Goal: Task Accomplishment & Management: Complete application form

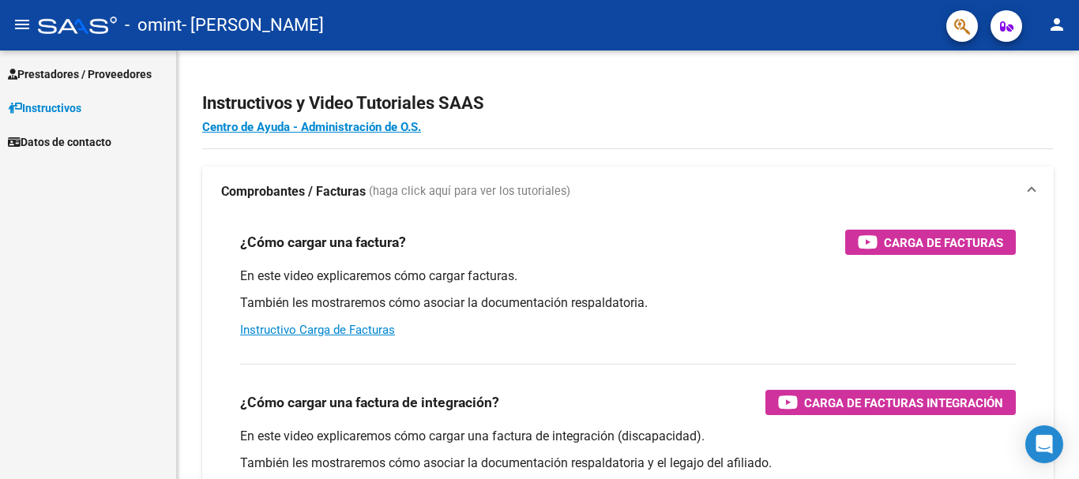
click at [39, 76] on span "Prestadores / Proveedores" at bounding box center [80, 74] width 144 height 17
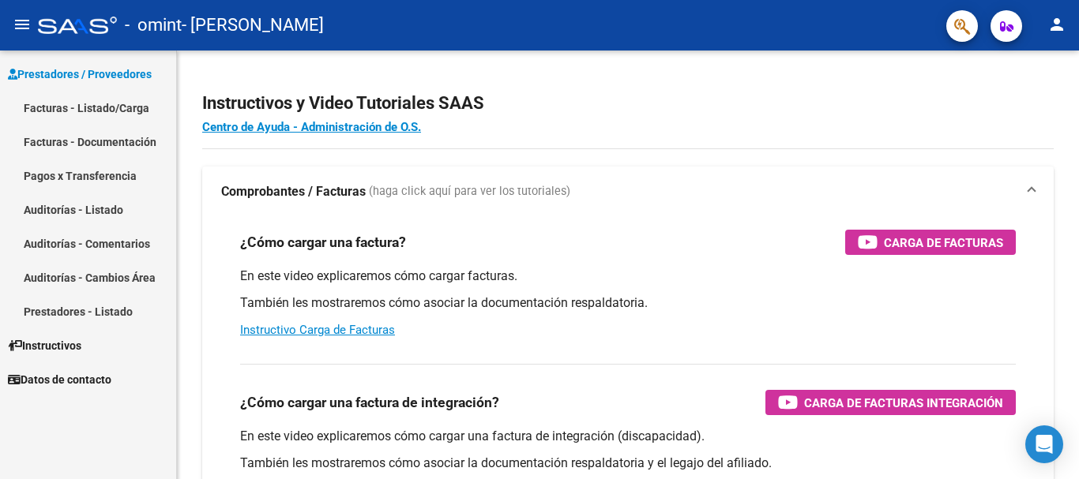
click at [109, 110] on link "Facturas - Listado/Carga" at bounding box center [88, 108] width 176 height 34
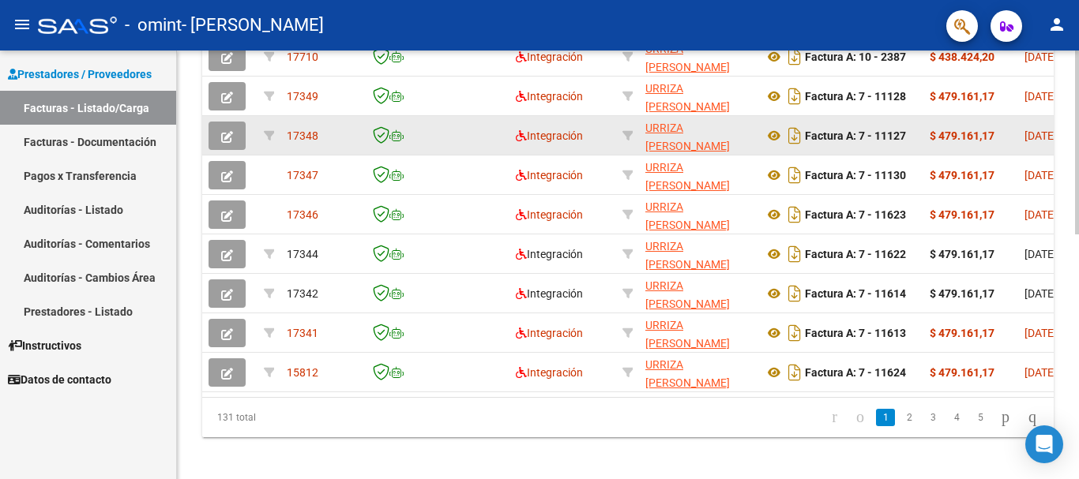
scroll to position [573, 0]
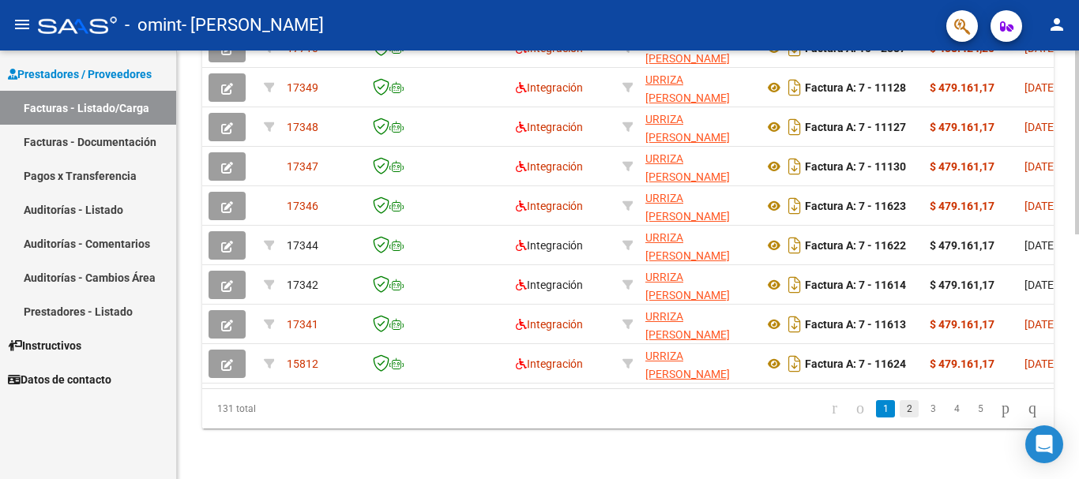
click at [900, 407] on link "2" at bounding box center [909, 408] width 19 height 17
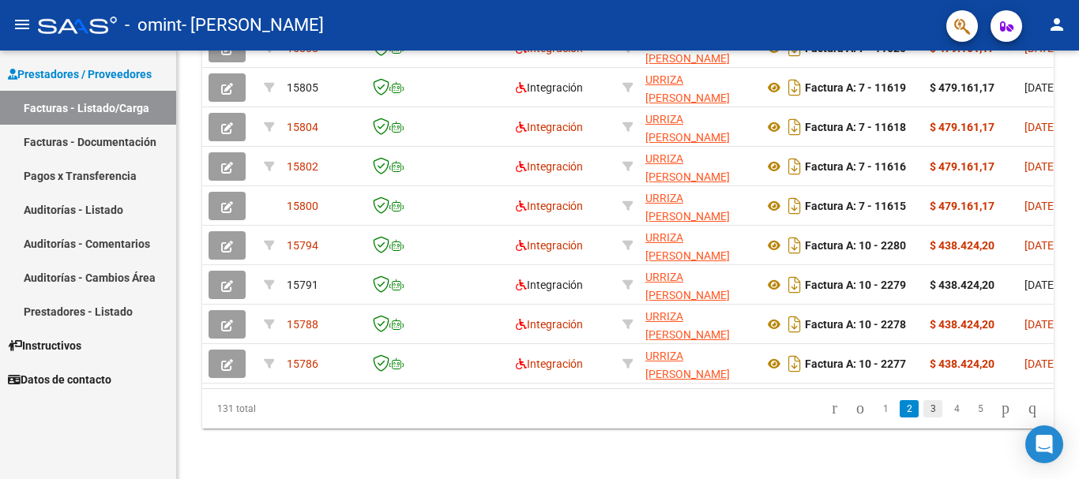
click at [923, 407] on link "3" at bounding box center [932, 408] width 19 height 17
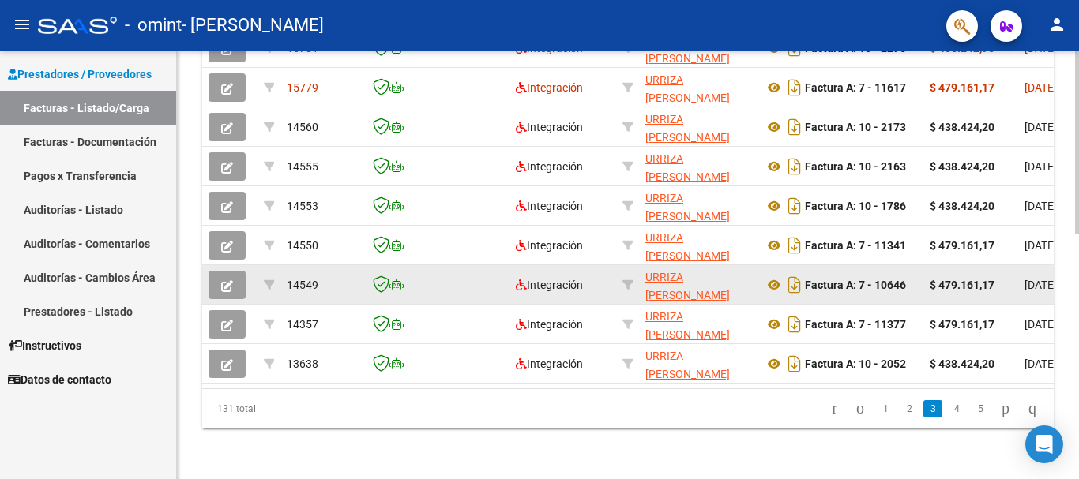
click at [234, 275] on button "button" at bounding box center [226, 285] width 37 height 28
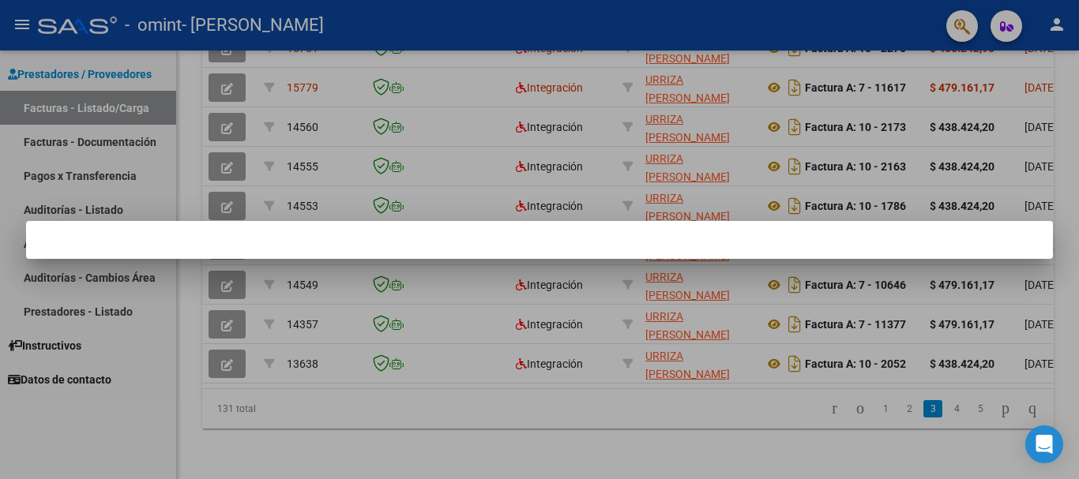
click at [423, 239] on mat-dialog-container at bounding box center [539, 240] width 1027 height 38
click at [228, 271] on div at bounding box center [539, 239] width 1079 height 479
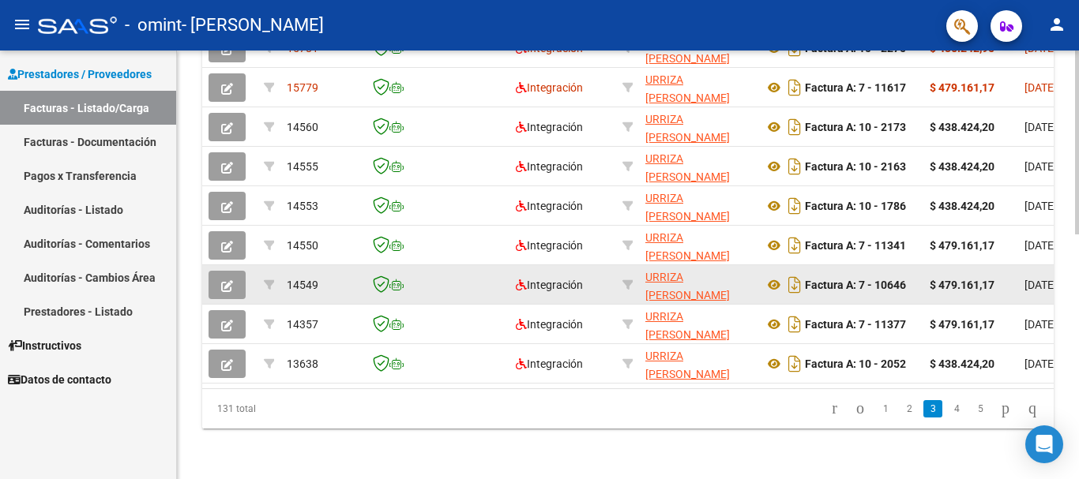
click at [228, 280] on icon "button" at bounding box center [227, 286] width 12 height 12
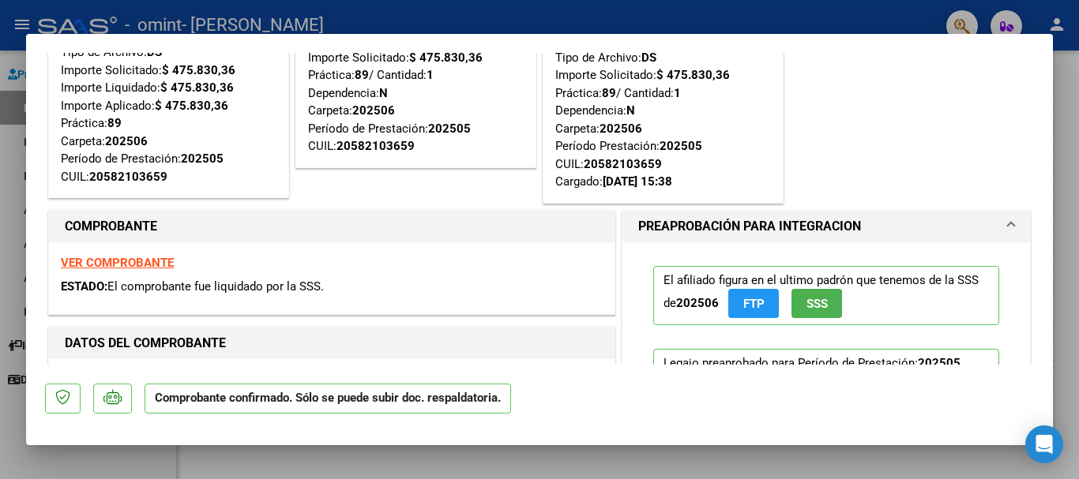
scroll to position [0, 0]
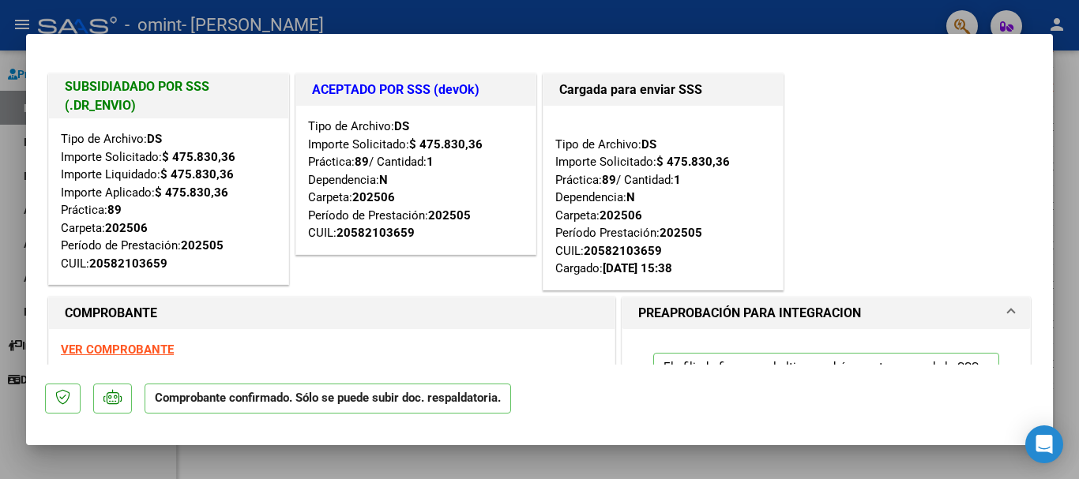
click at [147, 453] on div at bounding box center [539, 239] width 1079 height 479
type input "$ 0,00"
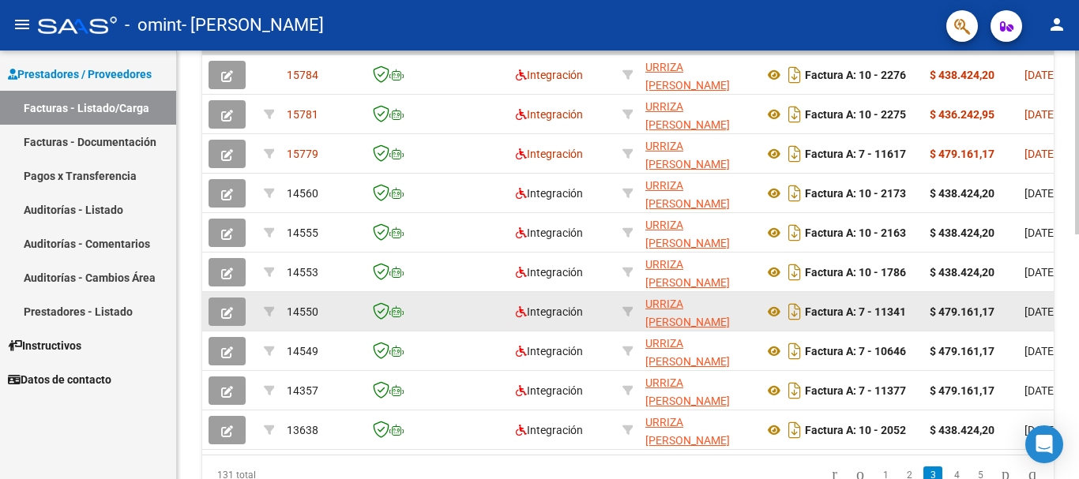
scroll to position [573, 0]
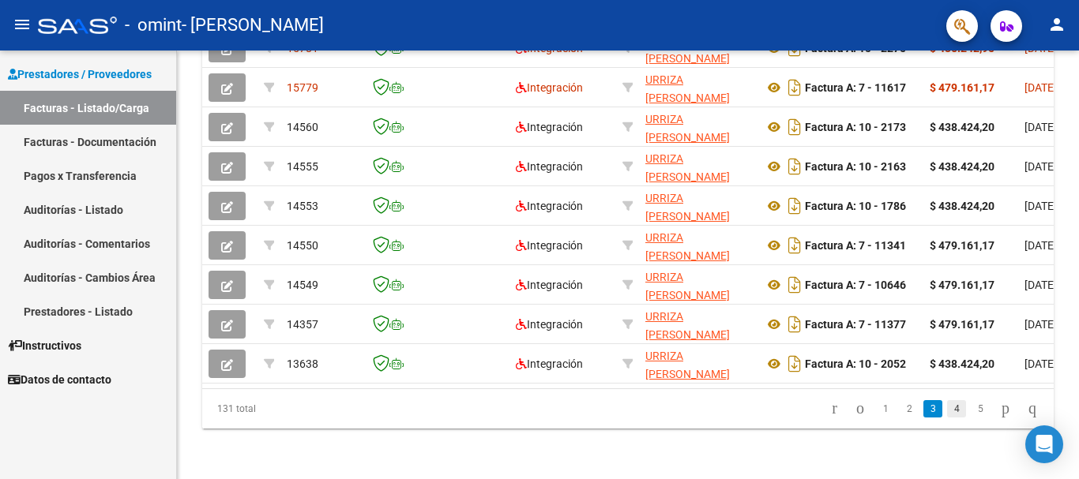
click at [947, 407] on link "4" at bounding box center [956, 408] width 19 height 17
click at [947, 408] on link "5" at bounding box center [956, 408] width 19 height 17
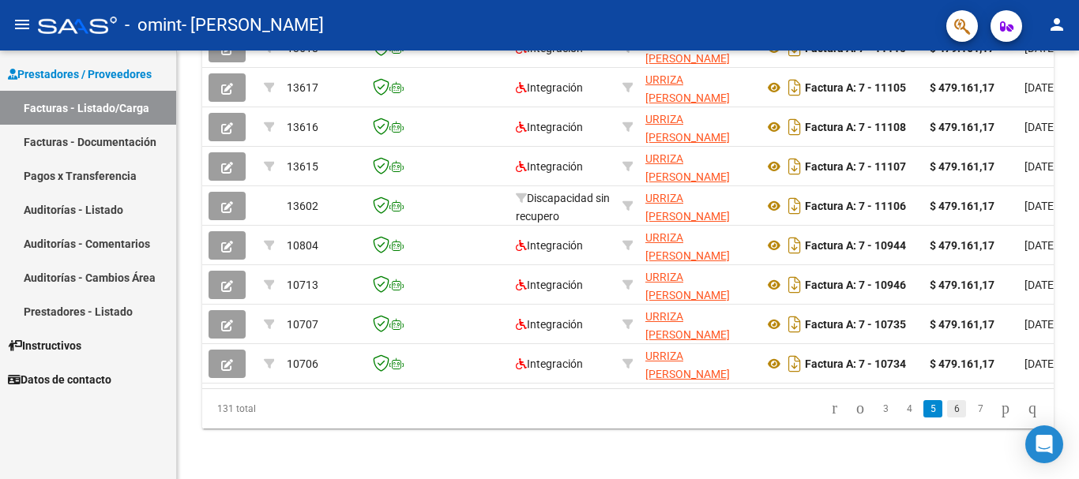
click at [947, 411] on link "6" at bounding box center [956, 408] width 19 height 17
click at [876, 411] on link "4" at bounding box center [885, 408] width 19 height 17
click at [900, 408] on link "3" at bounding box center [909, 408] width 19 height 17
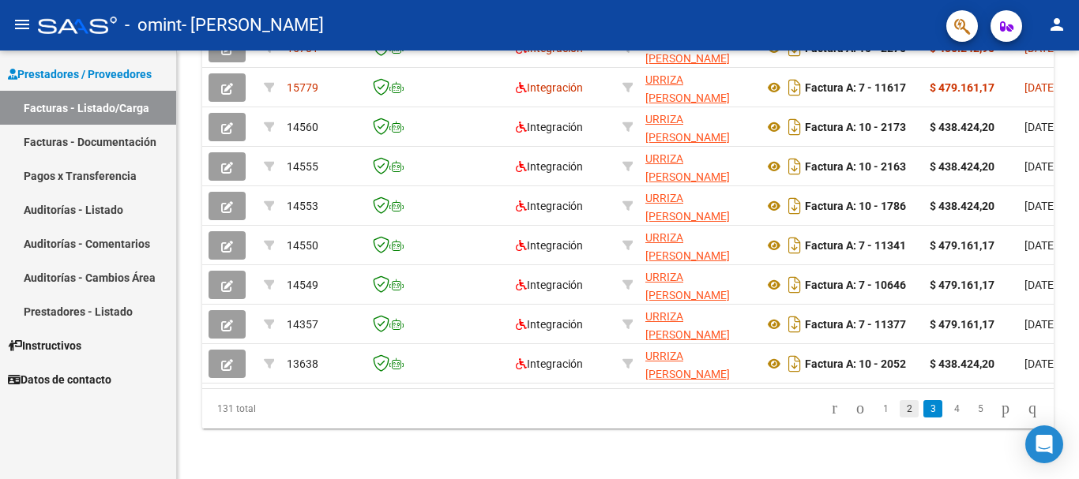
click at [900, 408] on link "2" at bounding box center [909, 408] width 19 height 17
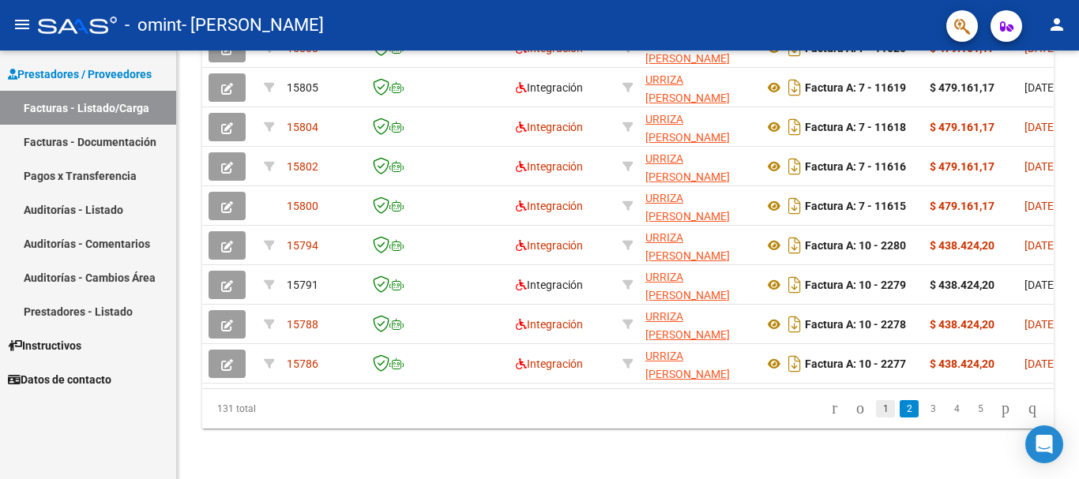
click at [877, 409] on link "1" at bounding box center [885, 408] width 19 height 17
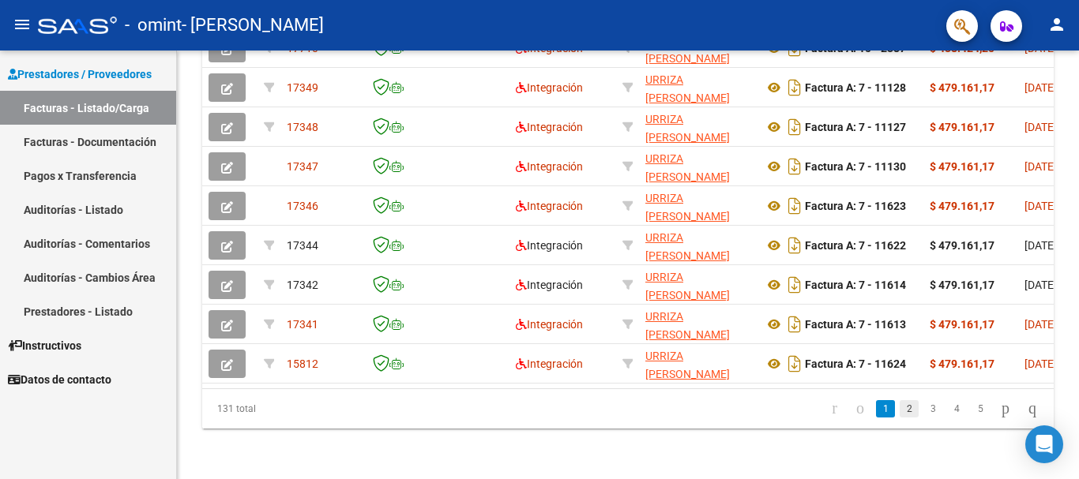
click at [900, 406] on link "2" at bounding box center [909, 408] width 19 height 17
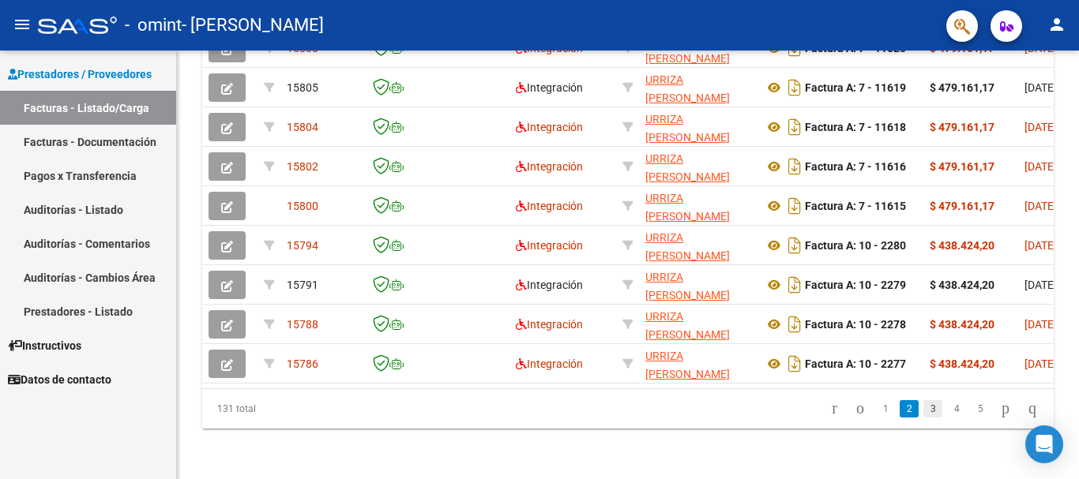
click at [923, 408] on link "3" at bounding box center [932, 408] width 19 height 17
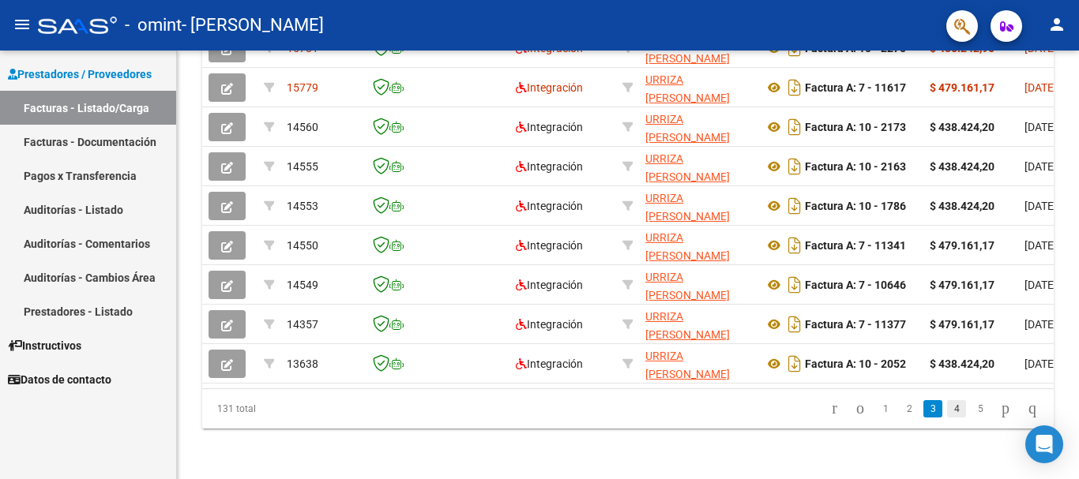
click at [947, 411] on link "4" at bounding box center [956, 408] width 19 height 17
click at [947, 409] on link "5" at bounding box center [956, 408] width 19 height 17
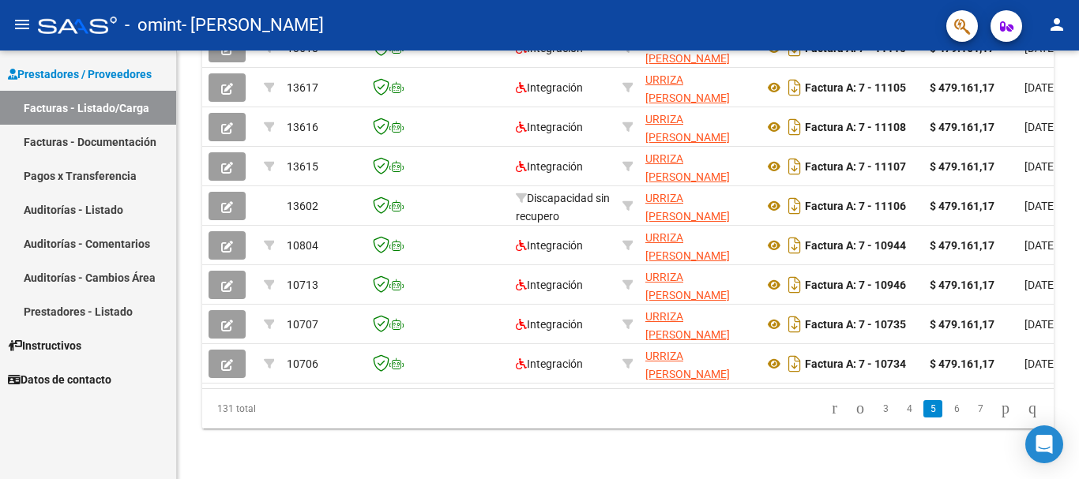
click at [947, 409] on link "6" at bounding box center [956, 408] width 19 height 17
click at [947, 411] on link "7" at bounding box center [956, 408] width 19 height 17
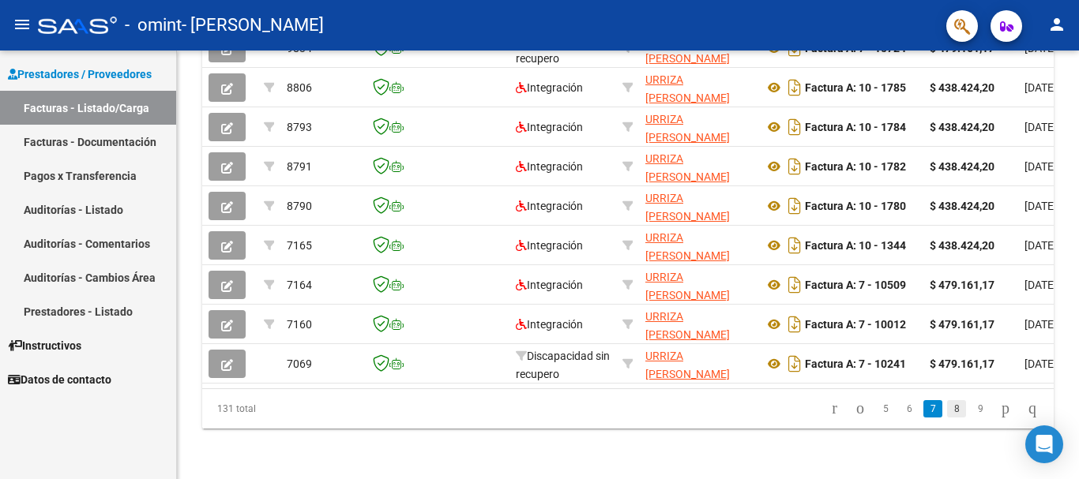
click at [947, 407] on link "8" at bounding box center [956, 408] width 19 height 17
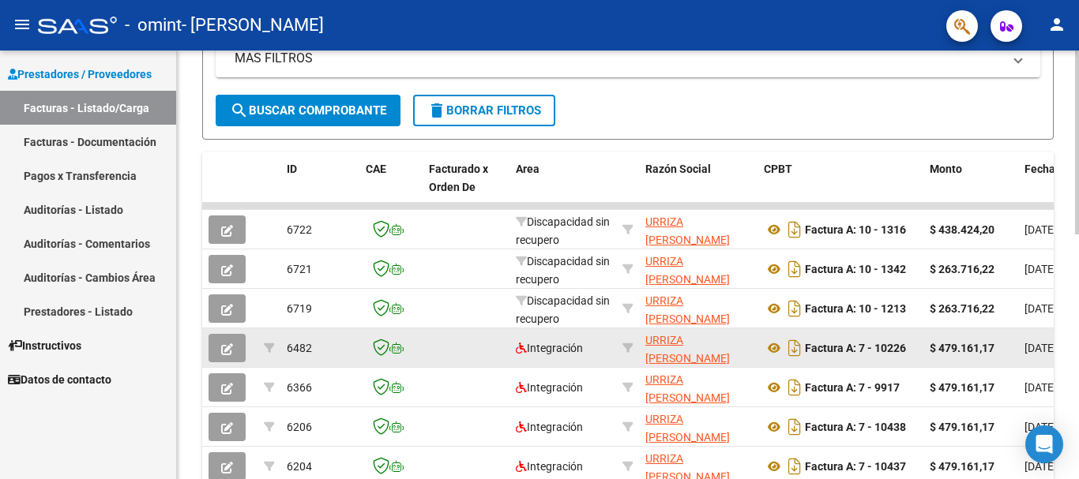
scroll to position [336, 0]
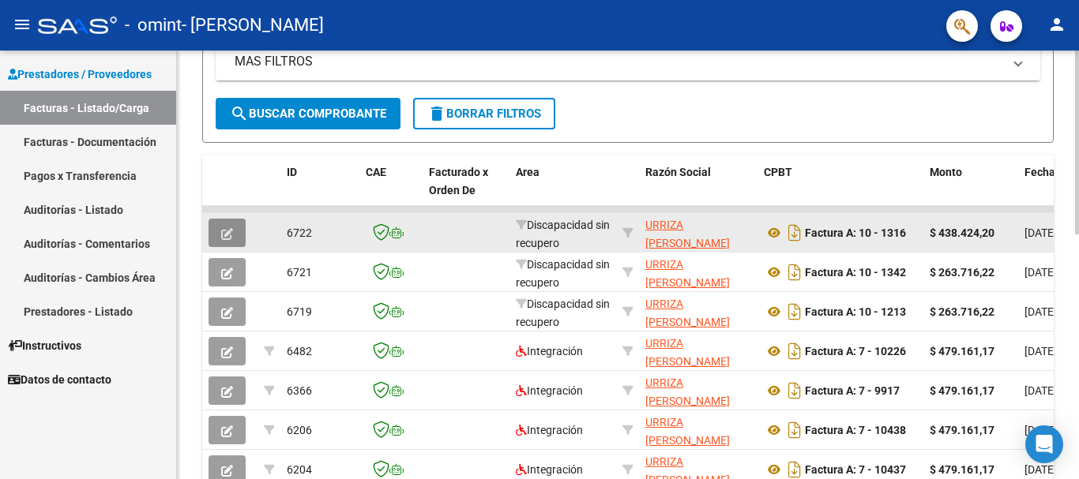
click at [225, 232] on icon "button" at bounding box center [227, 234] width 12 height 12
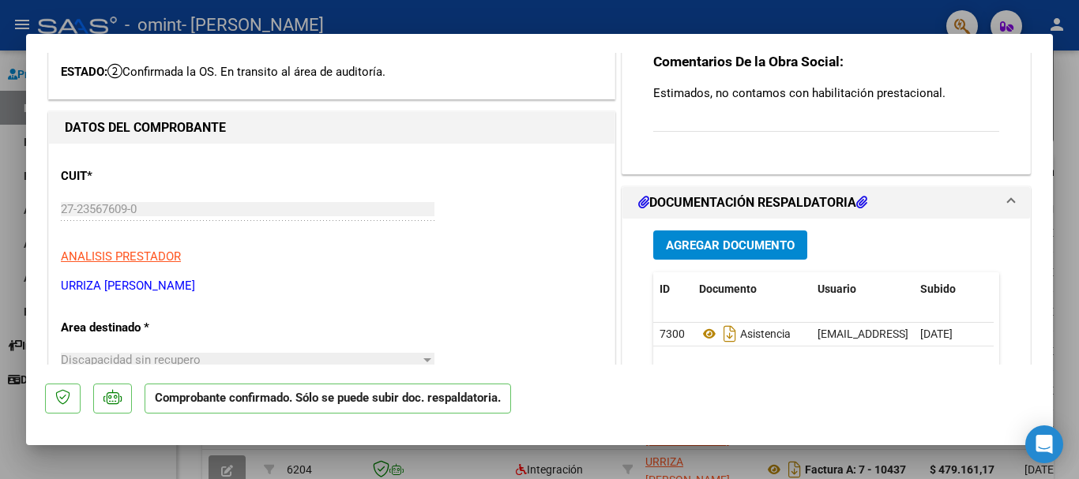
scroll to position [0, 0]
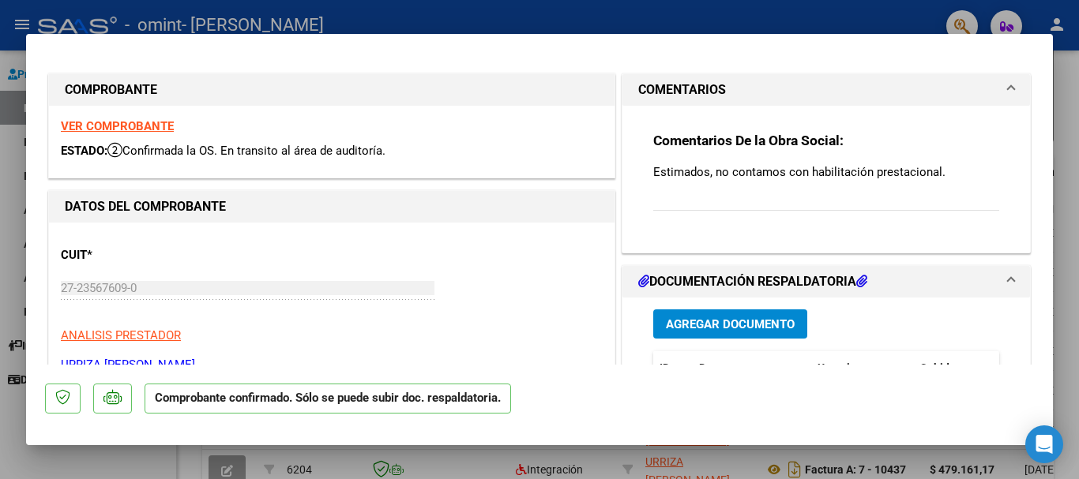
click at [666, 277] on h1 "DOCUMENTACIÓN RESPALDATORIA" at bounding box center [752, 281] width 229 height 19
click at [1068, 108] on div at bounding box center [539, 239] width 1079 height 479
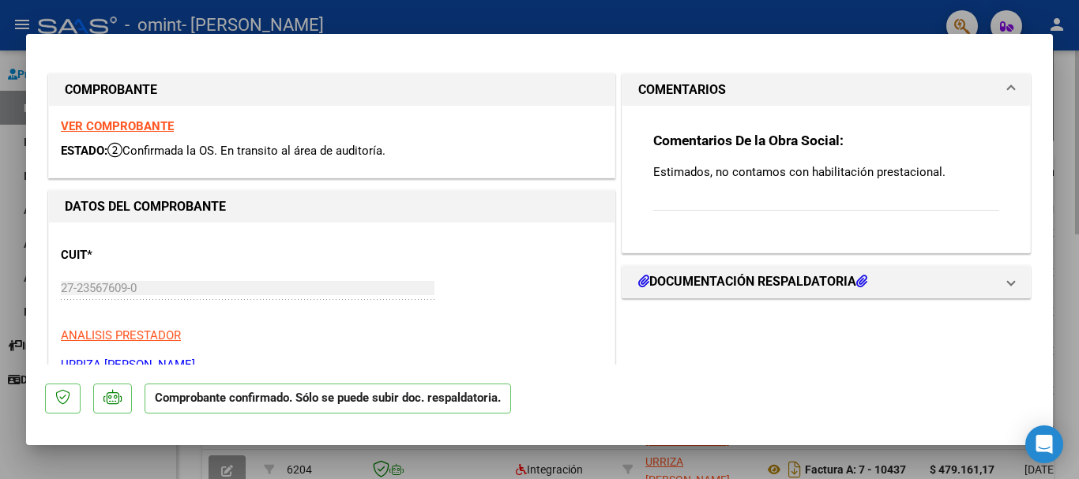
type input "$ 0,00"
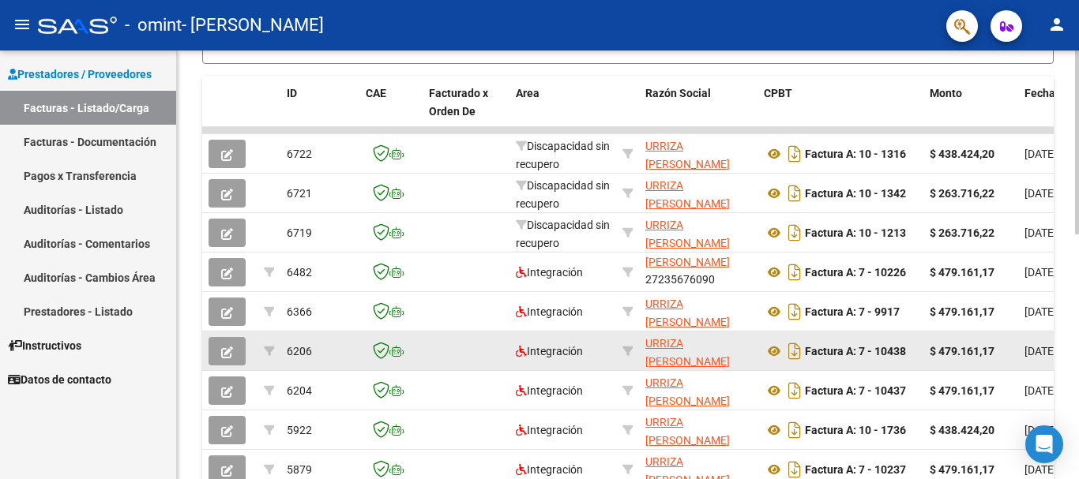
scroll to position [573, 0]
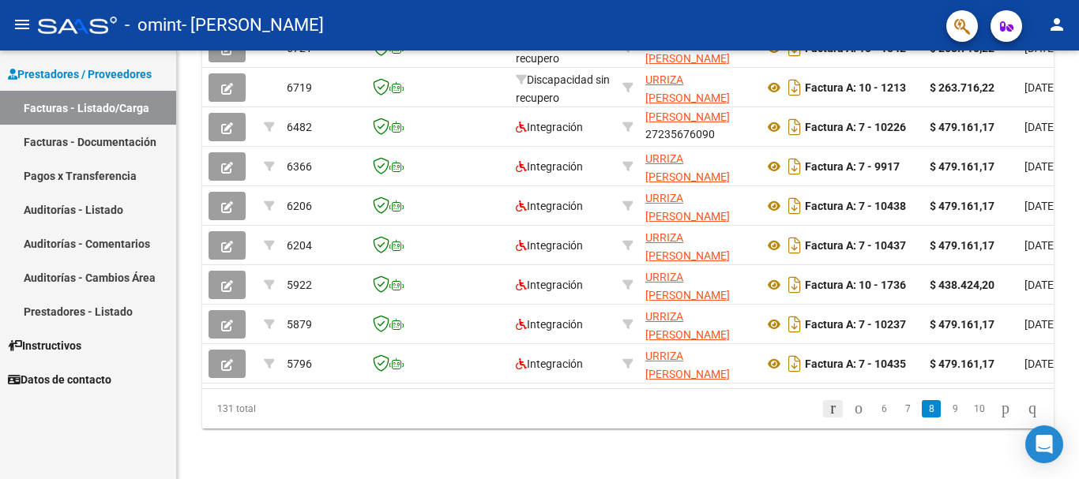
click at [828, 409] on icon "go to first page" at bounding box center [833, 408] width 10 height 19
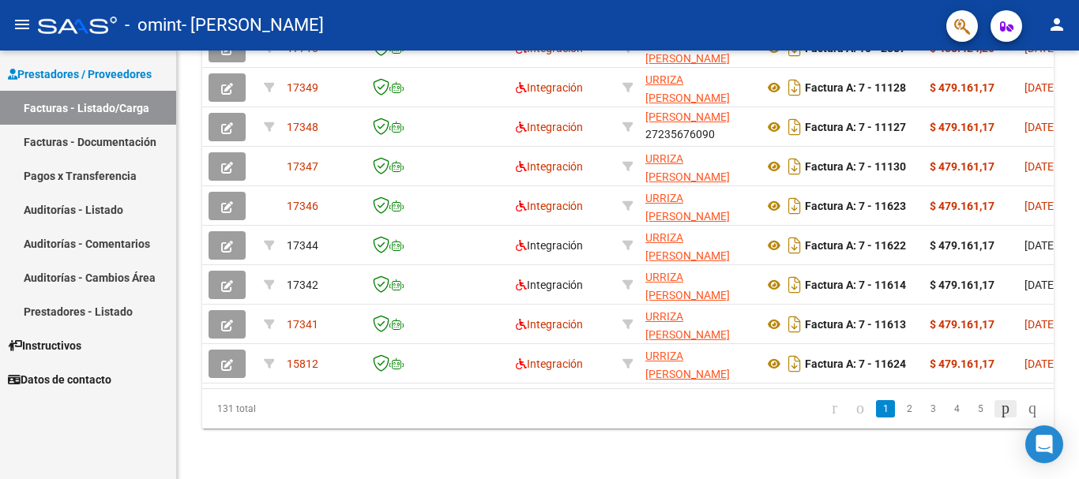
click at [999, 404] on icon "go to next page" at bounding box center [1005, 408] width 13 height 19
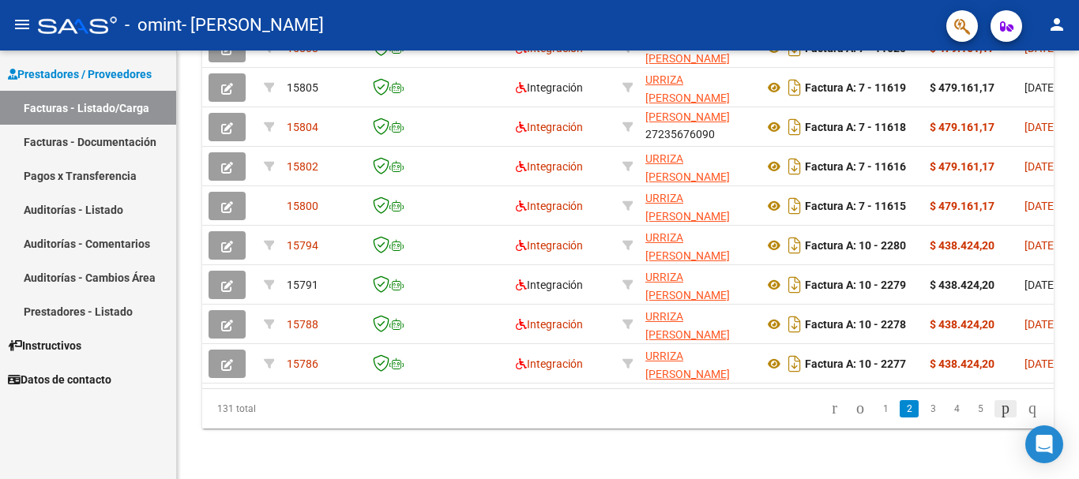
click at [999, 408] on icon "go to next page" at bounding box center [1005, 408] width 13 height 19
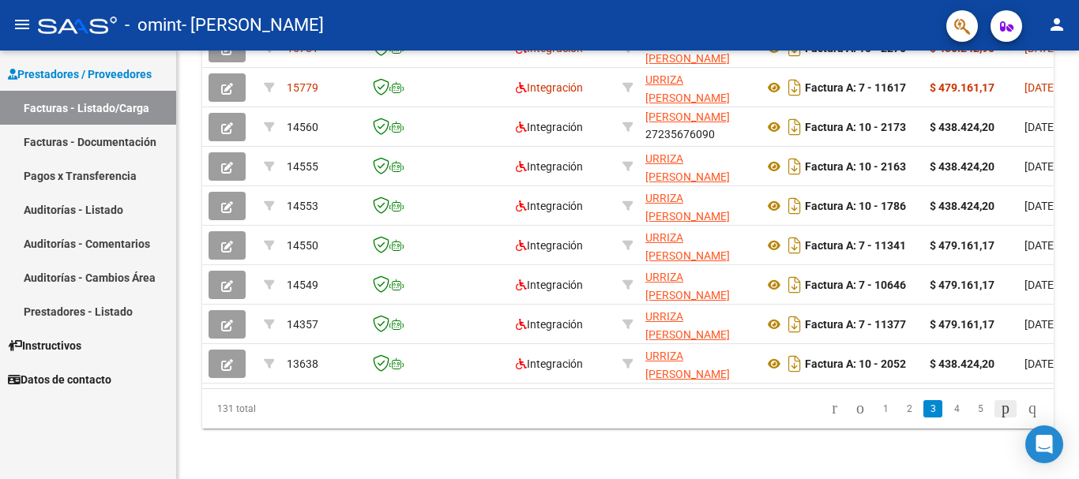
click at [999, 407] on icon "go to next page" at bounding box center [1005, 408] width 13 height 19
click at [999, 406] on icon "go to next page" at bounding box center [1005, 408] width 13 height 19
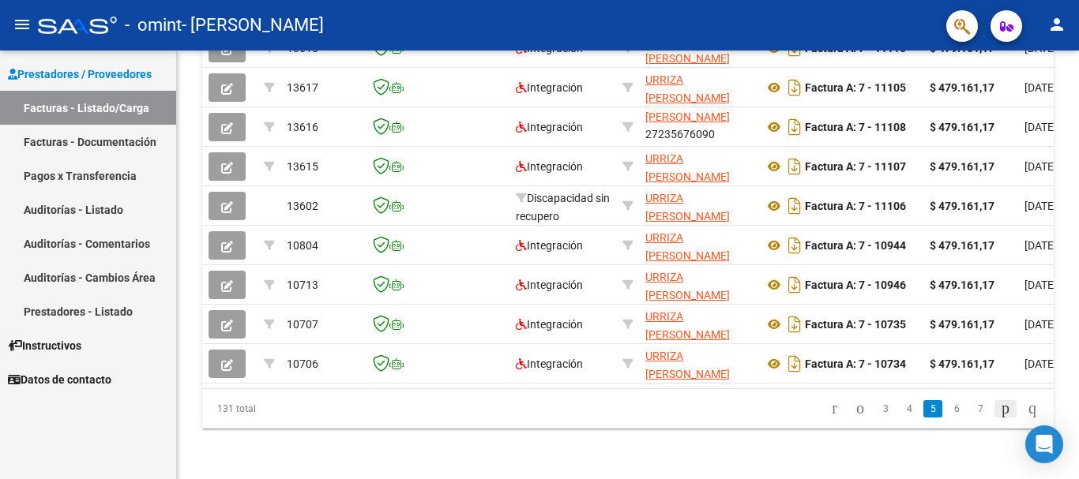
click at [999, 406] on icon "go to next page" at bounding box center [1005, 408] width 13 height 19
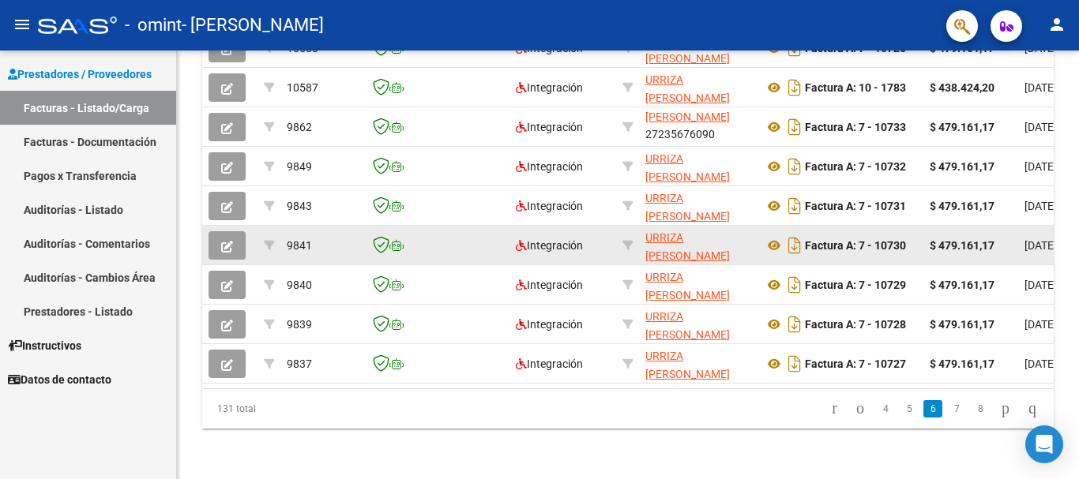
click at [999, 406] on icon "go to next page" at bounding box center [1005, 408] width 13 height 19
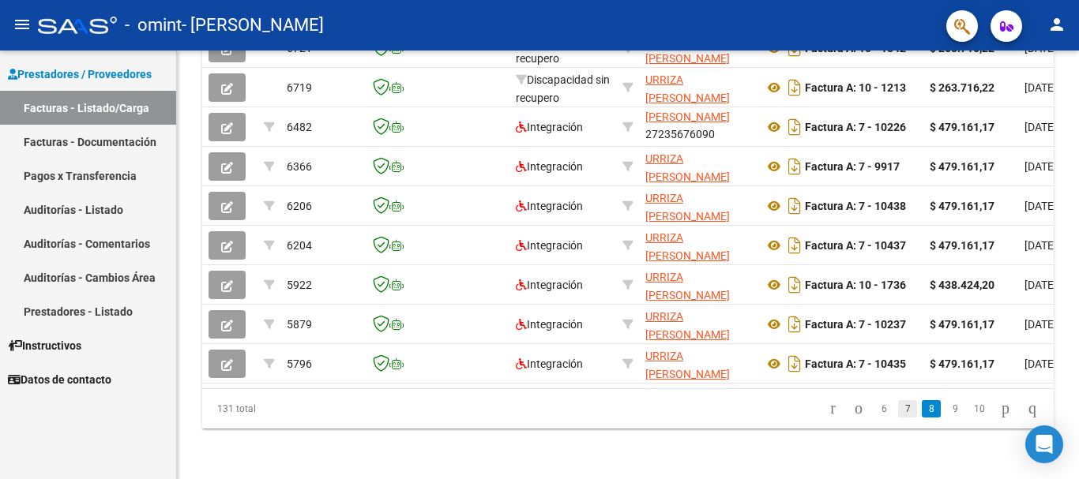
click at [898, 408] on link "7" at bounding box center [907, 408] width 19 height 17
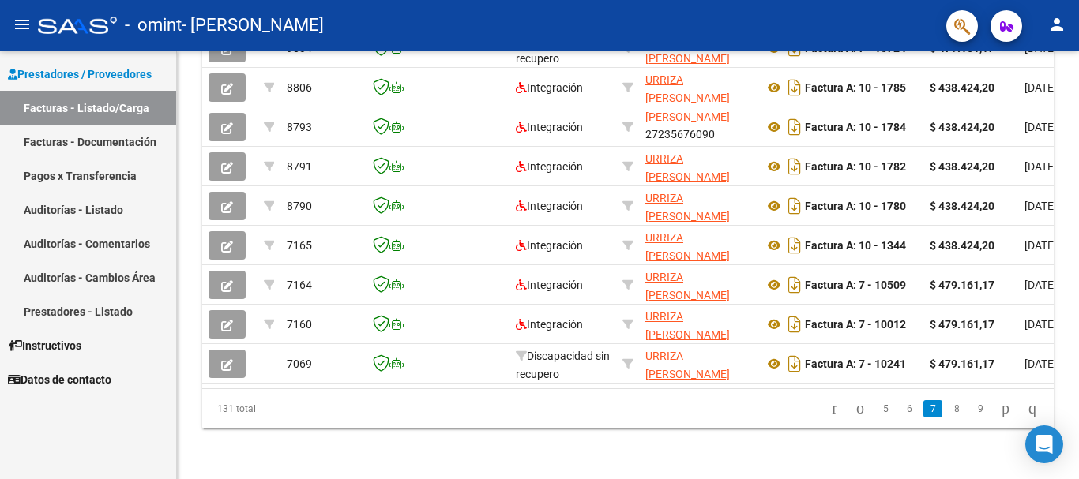
click at [900, 411] on link "6" at bounding box center [909, 408] width 19 height 17
click at [900, 407] on link "5" at bounding box center [909, 408] width 19 height 17
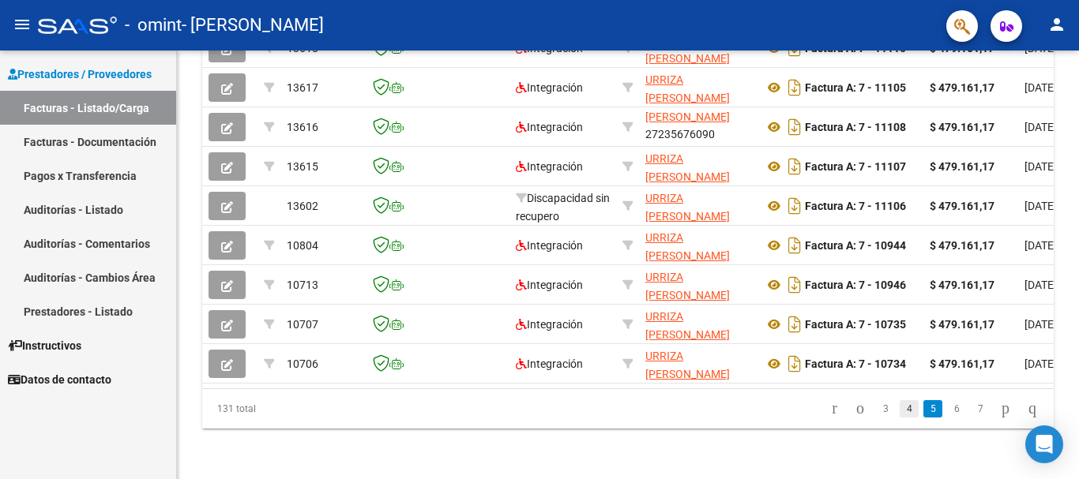
click at [900, 407] on link "4" at bounding box center [909, 408] width 19 height 17
click at [900, 407] on link "3" at bounding box center [909, 408] width 19 height 17
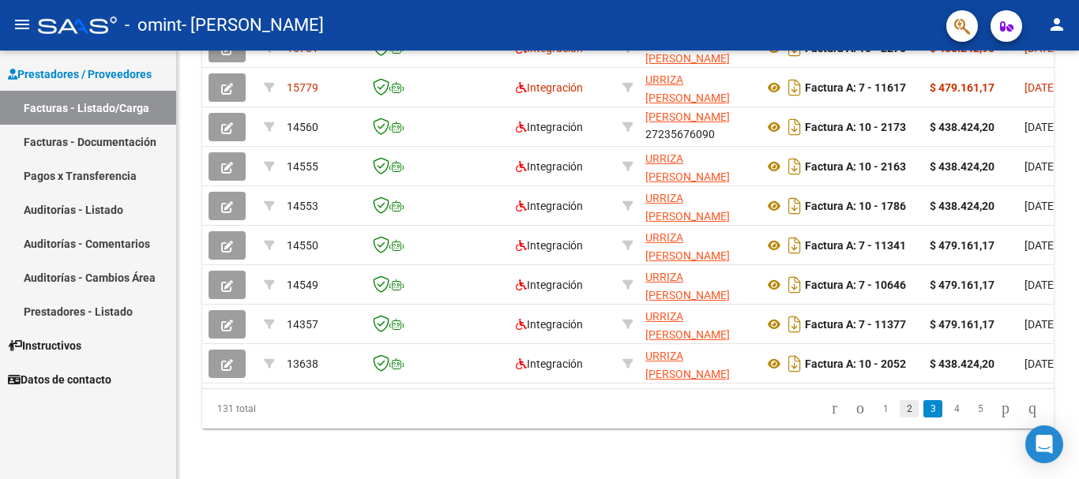
click at [900, 405] on link "2" at bounding box center [909, 408] width 19 height 17
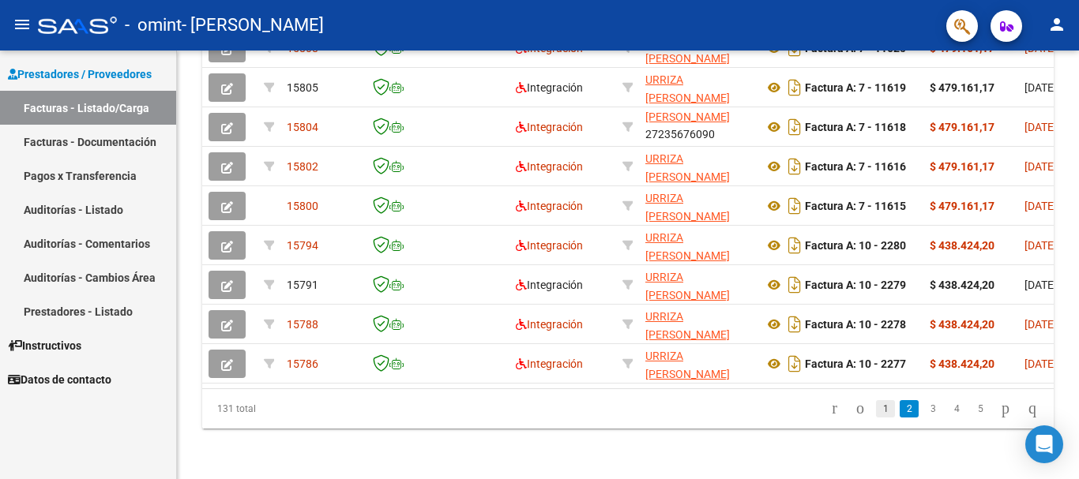
click at [876, 408] on link "1" at bounding box center [885, 408] width 19 height 17
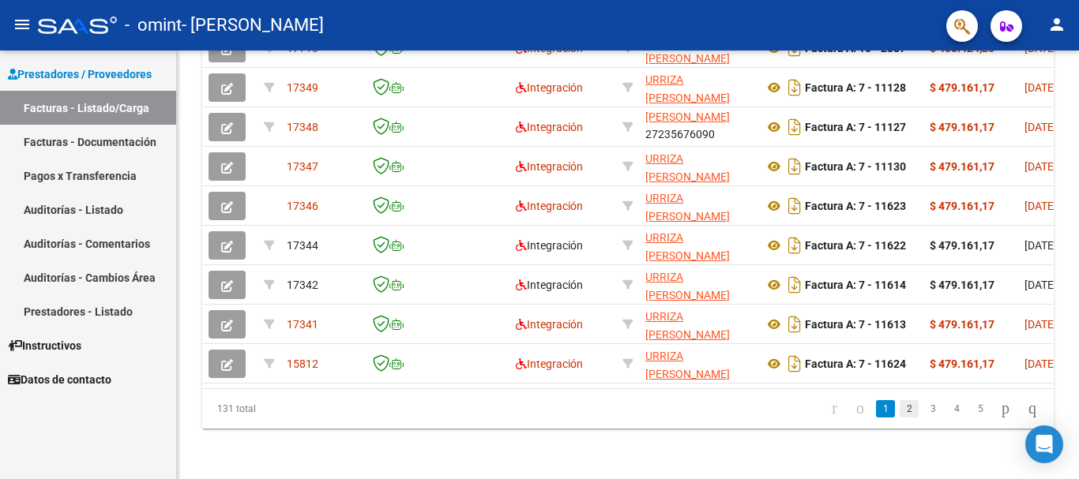
click at [900, 408] on link "2" at bounding box center [909, 408] width 19 height 17
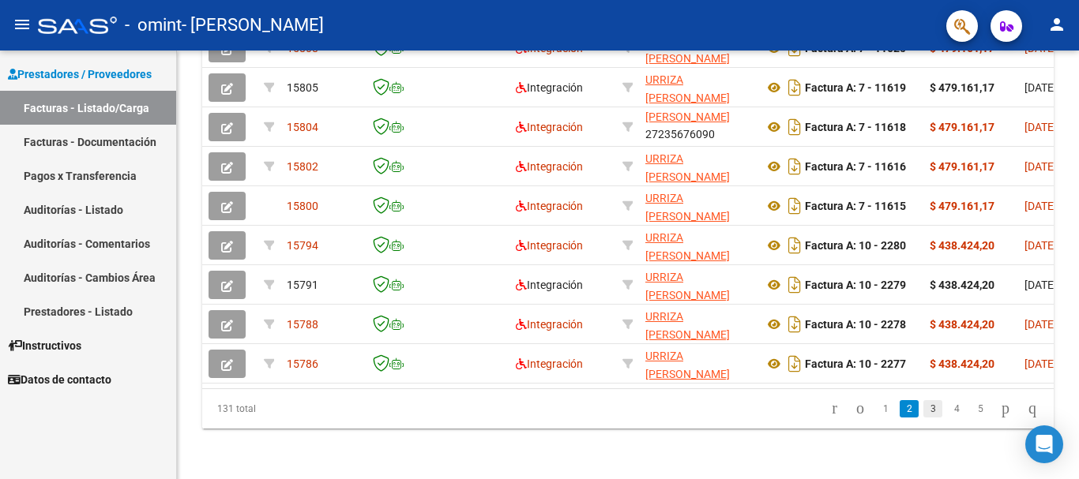
click at [923, 415] on link "3" at bounding box center [932, 408] width 19 height 17
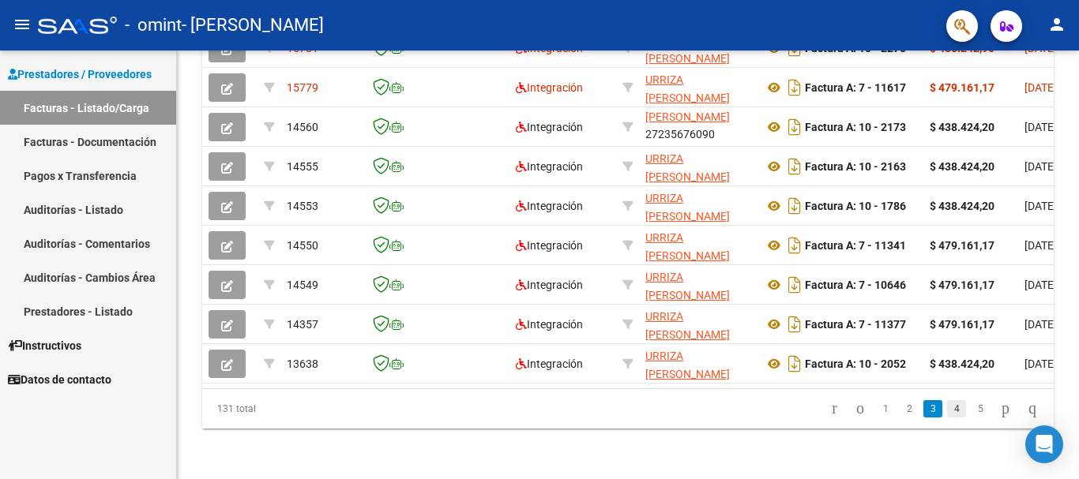
click at [947, 409] on link "4" at bounding box center [956, 408] width 19 height 17
click at [951, 407] on li "5" at bounding box center [957, 409] width 24 height 27
click at [947, 406] on link "5" at bounding box center [956, 408] width 19 height 17
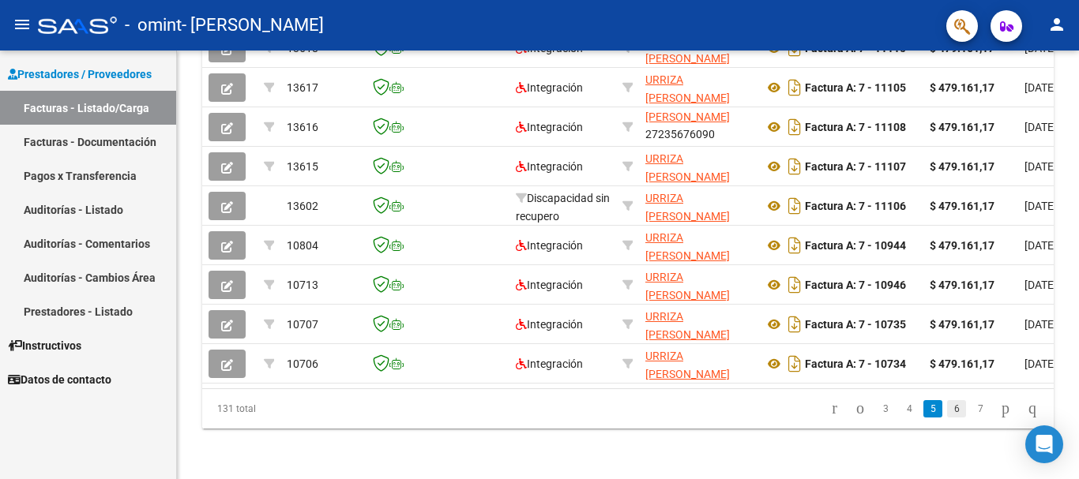
click at [947, 408] on link "6" at bounding box center [956, 408] width 19 height 17
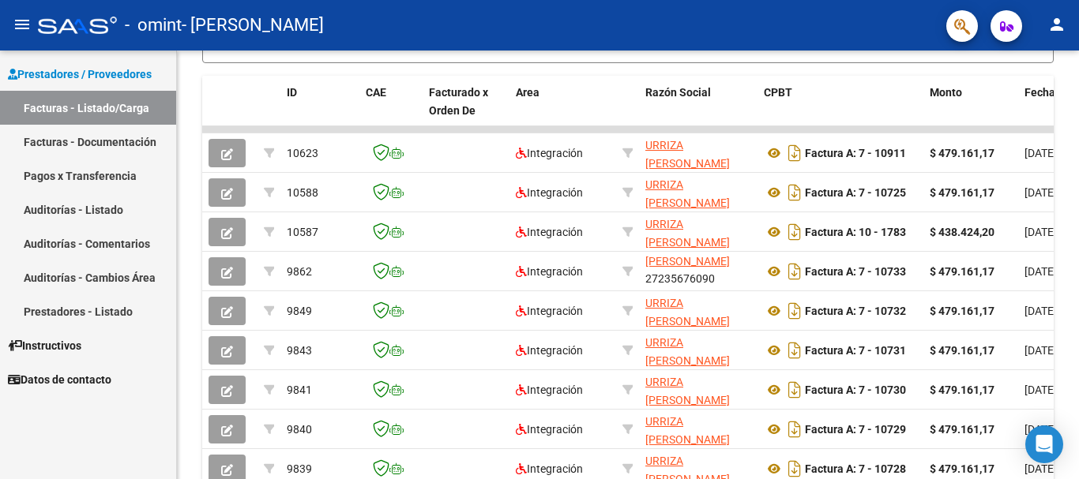
scroll to position [415, 0]
click at [96, 70] on span "Prestadores / Proveedores" at bounding box center [80, 74] width 144 height 17
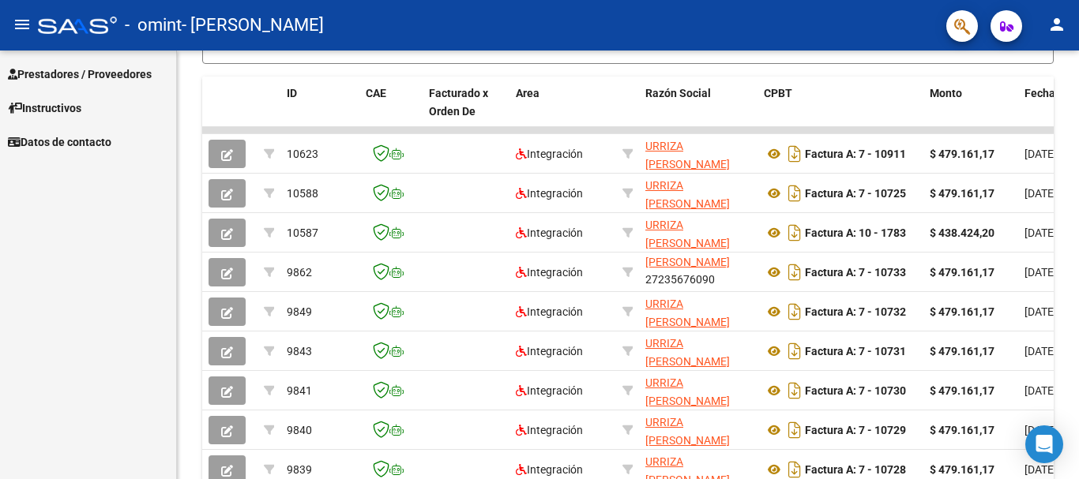
click at [93, 70] on span "Prestadores / Proveedores" at bounding box center [80, 74] width 144 height 17
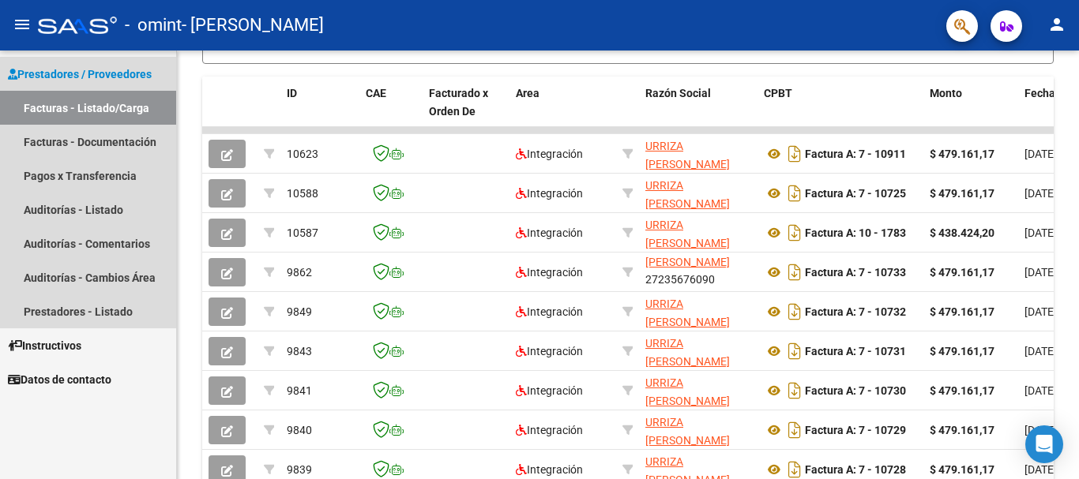
click at [99, 109] on link "Facturas - Listado/Carga" at bounding box center [88, 108] width 176 height 34
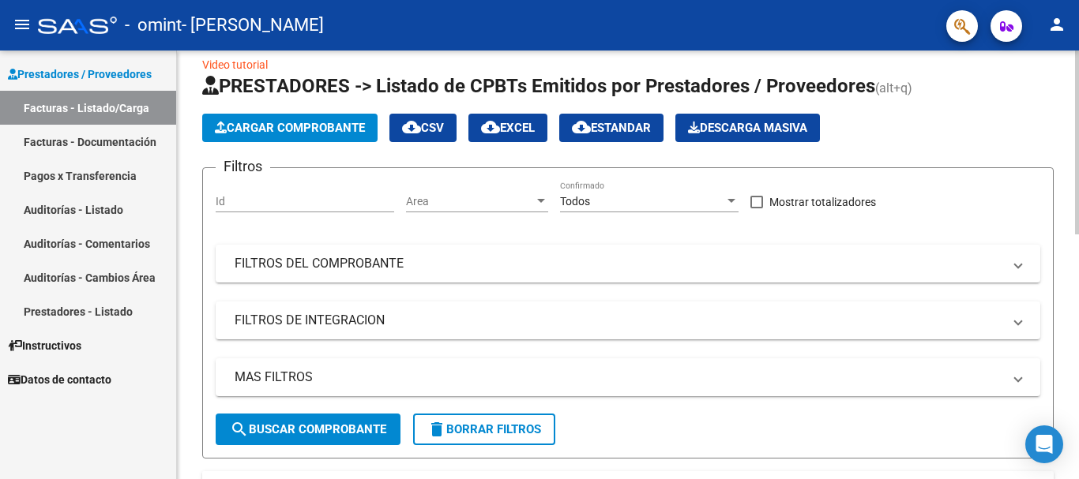
scroll to position [0, 0]
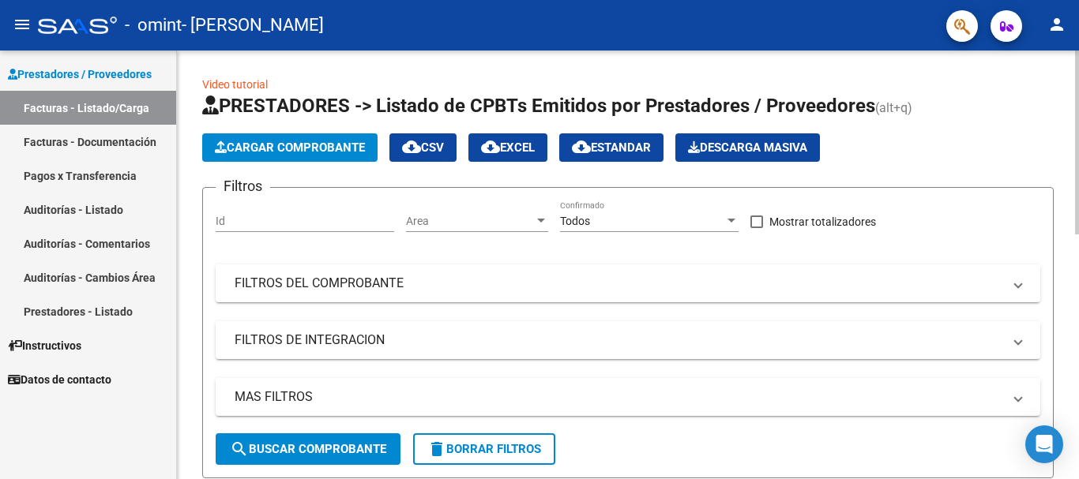
click at [327, 148] on span "Cargar Comprobante" at bounding box center [290, 148] width 150 height 14
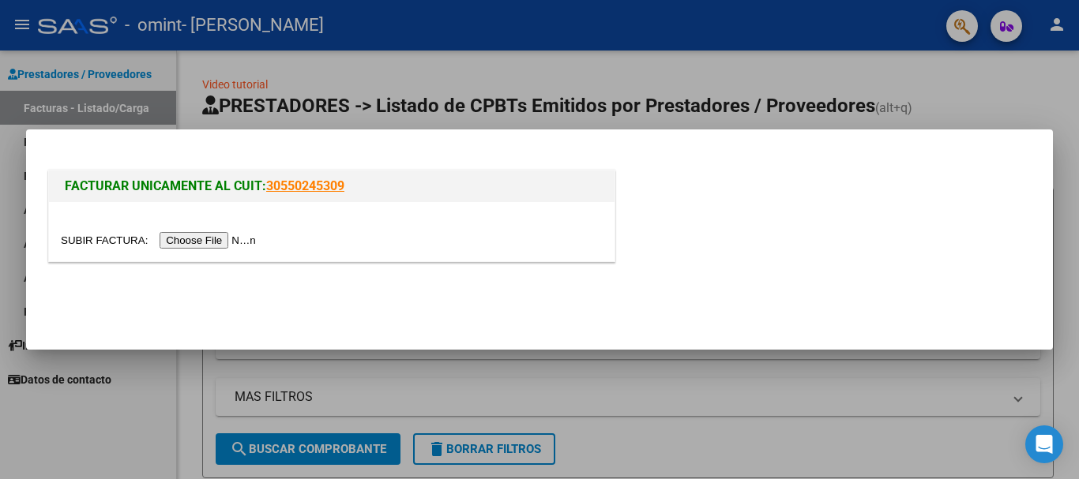
click at [220, 239] on input "file" at bounding box center [161, 240] width 200 height 17
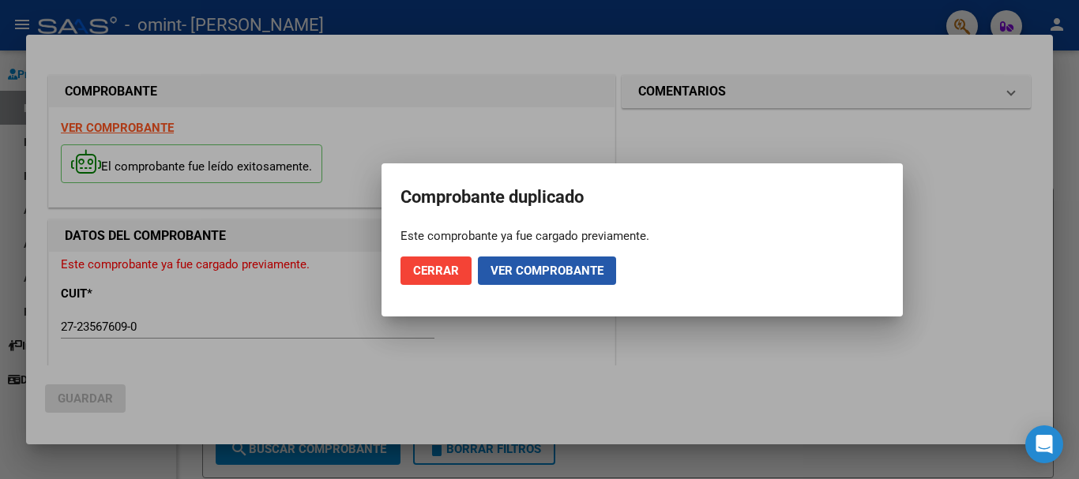
click at [493, 274] on span "Ver comprobante" at bounding box center [546, 271] width 113 height 14
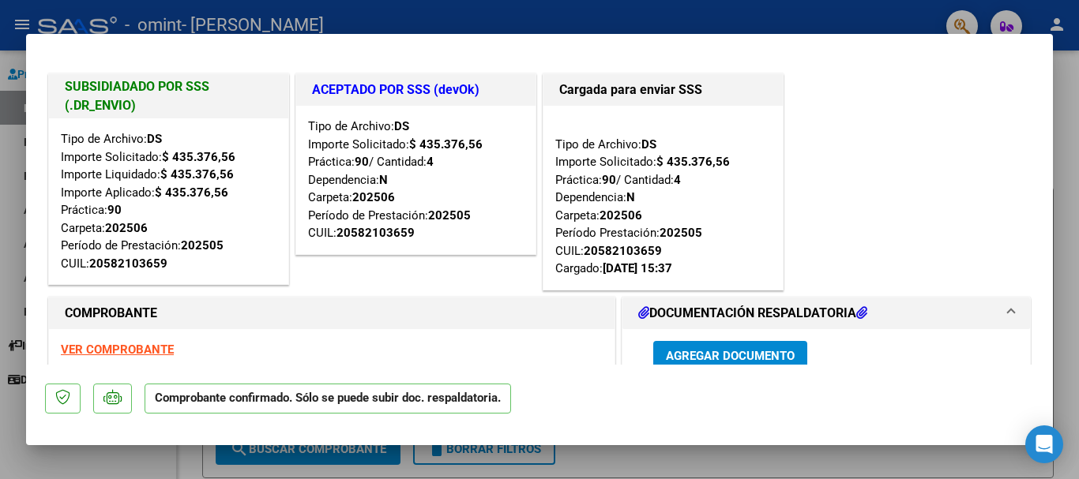
drag, startPoint x: 157, startPoint y: 449, endPoint x: 155, endPoint y: 440, distance: 9.8
click at [157, 446] on div at bounding box center [539, 239] width 1079 height 479
type input "$ 0,00"
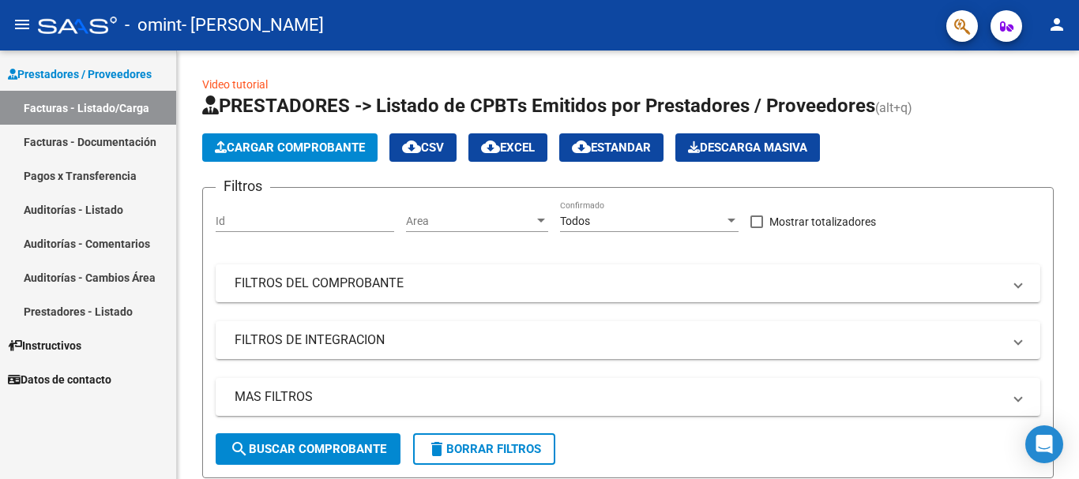
click at [121, 103] on link "Facturas - Listado/Carga" at bounding box center [88, 108] width 176 height 34
click at [131, 109] on link "Facturas - Listado/Carga" at bounding box center [88, 108] width 176 height 34
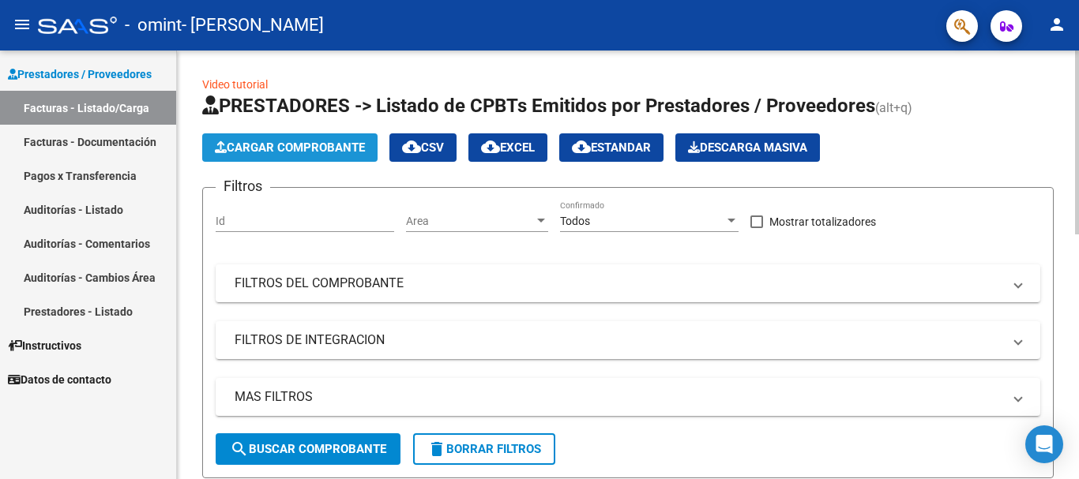
click at [309, 147] on span "Cargar Comprobante" at bounding box center [290, 148] width 150 height 14
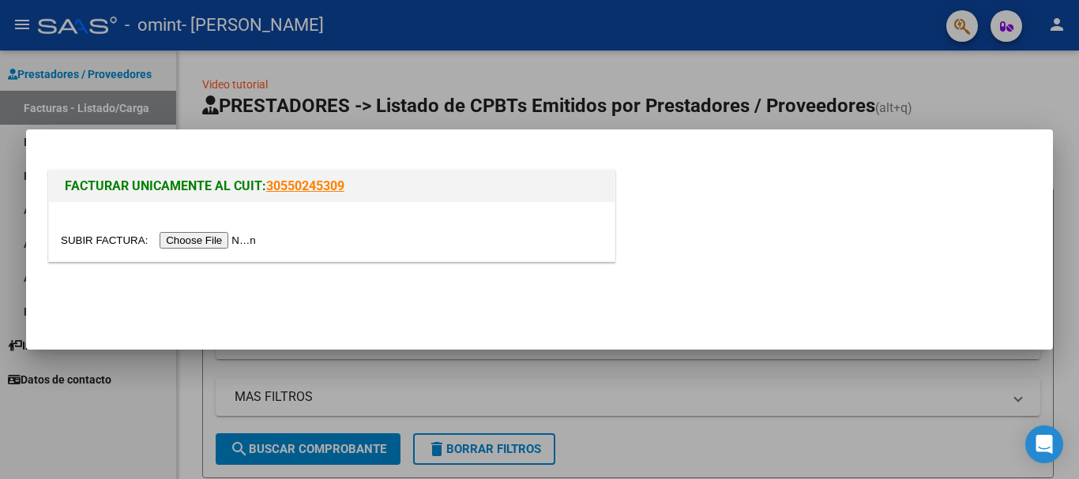
click at [239, 240] on input "file" at bounding box center [161, 240] width 200 height 17
click at [180, 351] on div at bounding box center [539, 239] width 1079 height 479
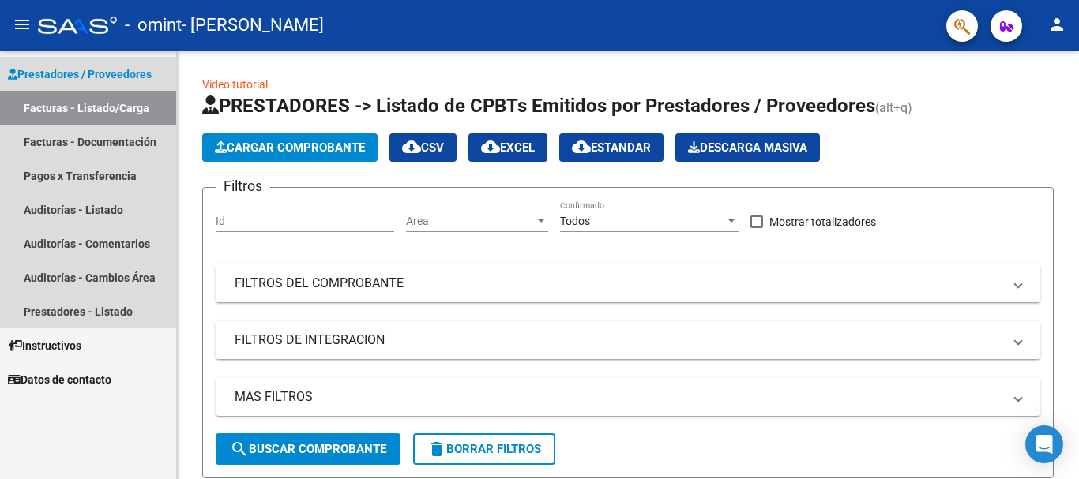
click at [97, 102] on link "Facturas - Listado/Carga" at bounding box center [88, 108] width 176 height 34
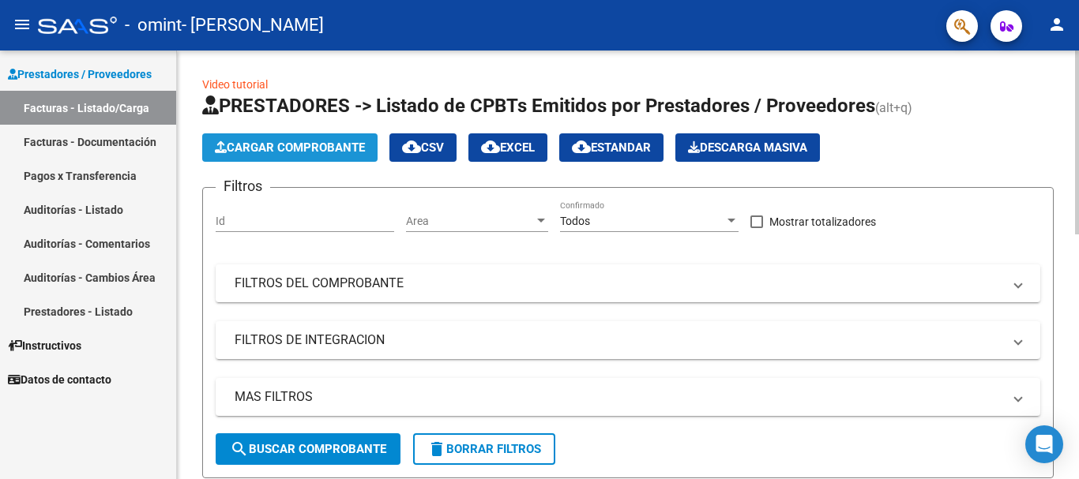
click at [277, 142] on span "Cargar Comprobante" at bounding box center [290, 148] width 150 height 14
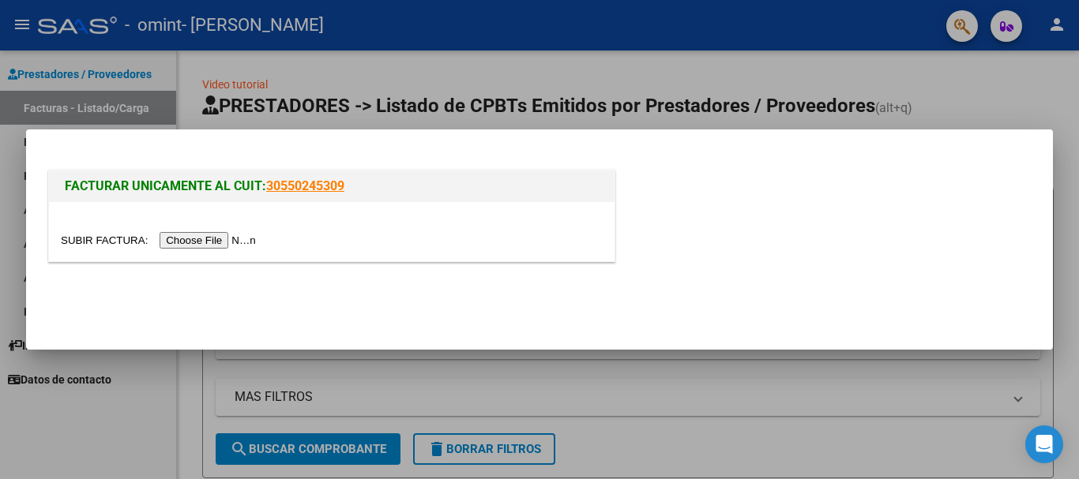
click at [198, 242] on input "file" at bounding box center [161, 240] width 200 height 17
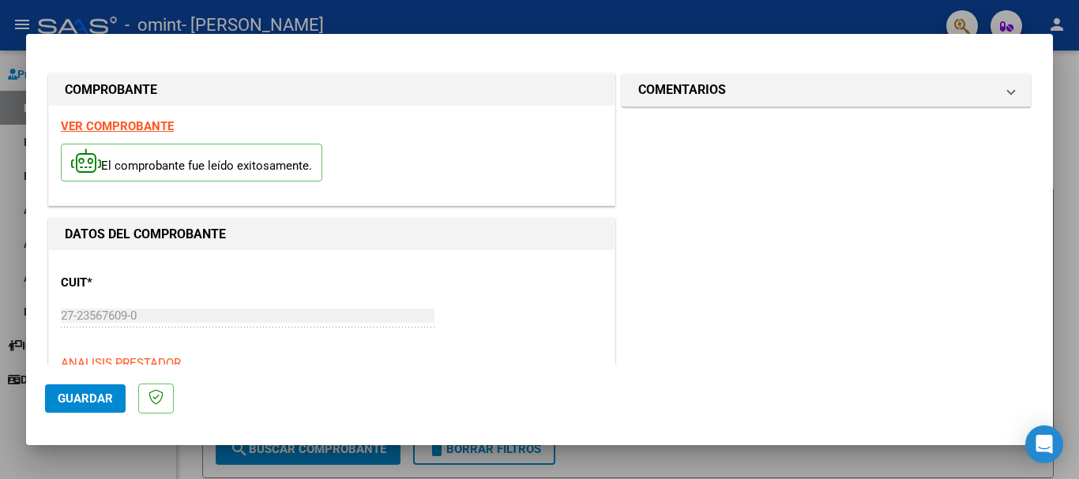
click at [166, 459] on div at bounding box center [539, 239] width 1079 height 479
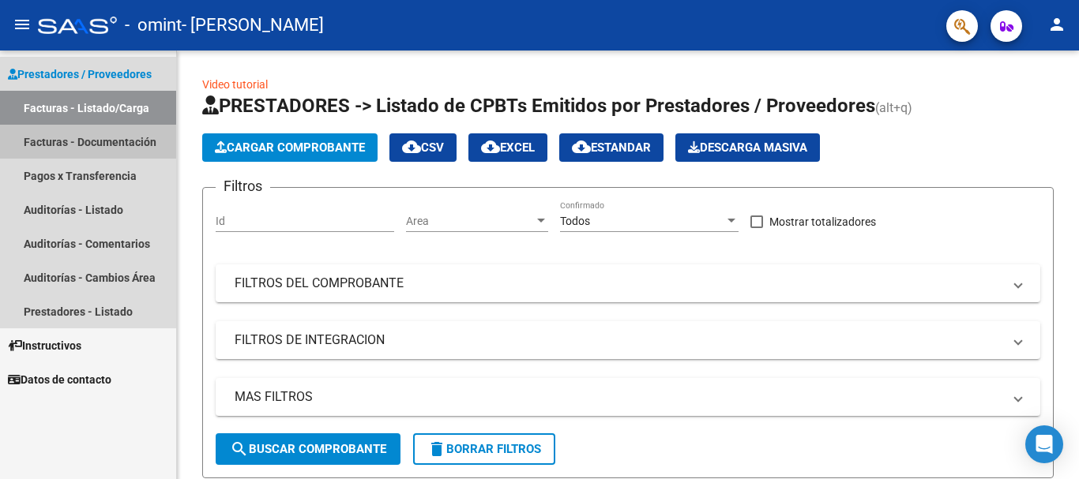
click at [110, 146] on link "Facturas - Documentación" at bounding box center [88, 142] width 176 height 34
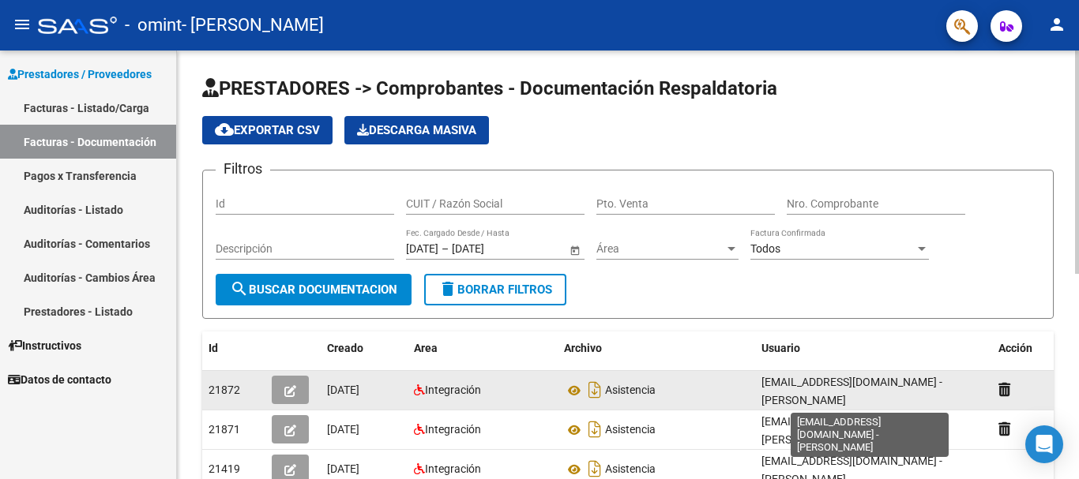
scroll to position [3, 0]
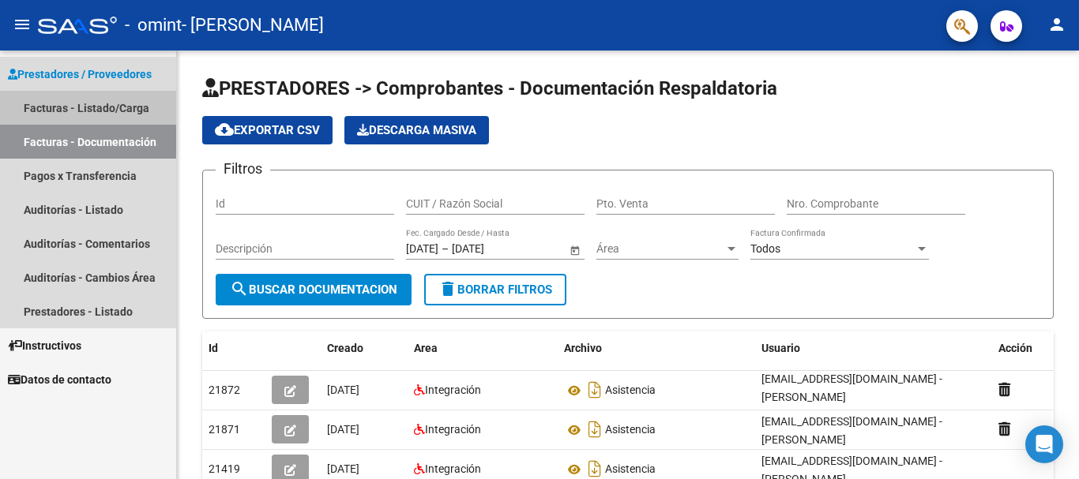
click at [121, 103] on link "Facturas - Listado/Carga" at bounding box center [88, 108] width 176 height 34
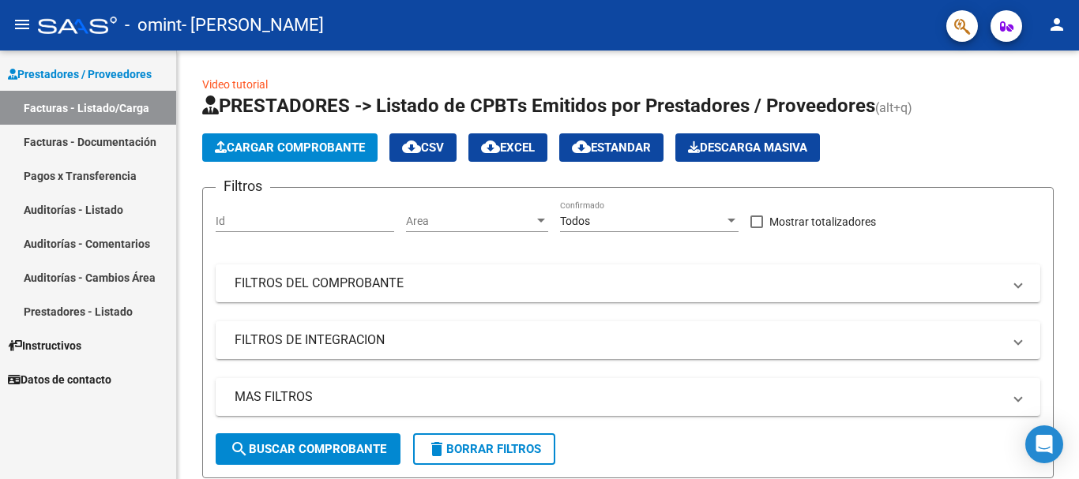
click at [119, 142] on link "Facturas - Documentación" at bounding box center [88, 142] width 176 height 34
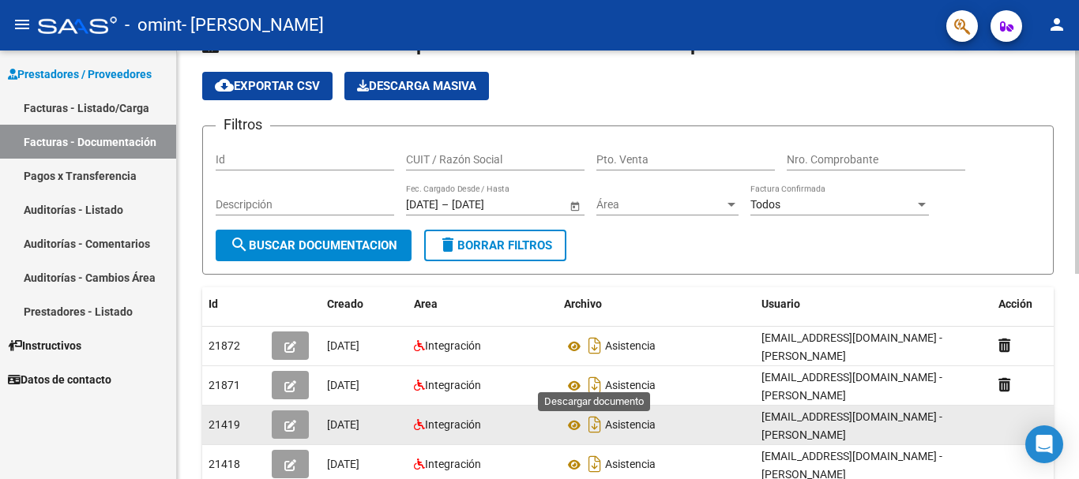
scroll to position [79, 0]
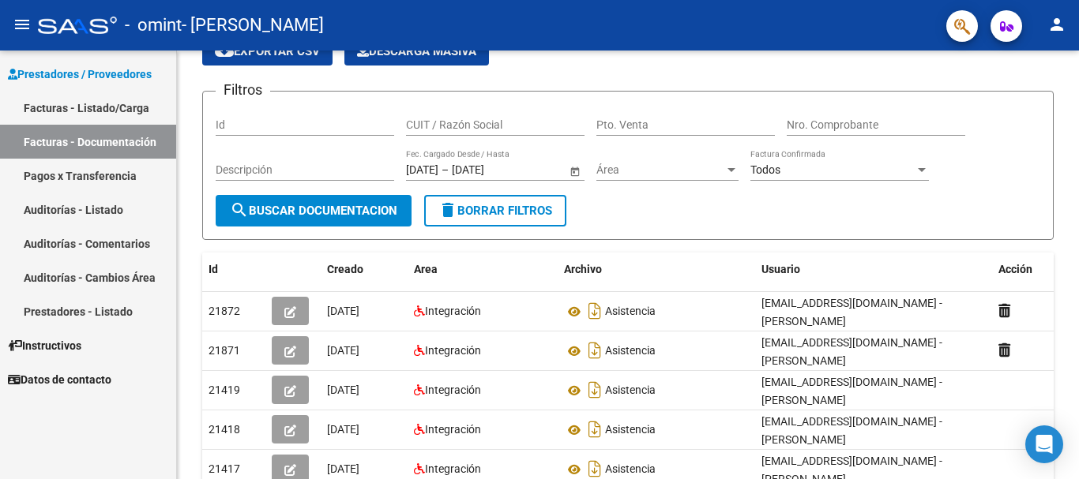
click at [79, 171] on link "Pagos x Transferencia" at bounding box center [88, 176] width 176 height 34
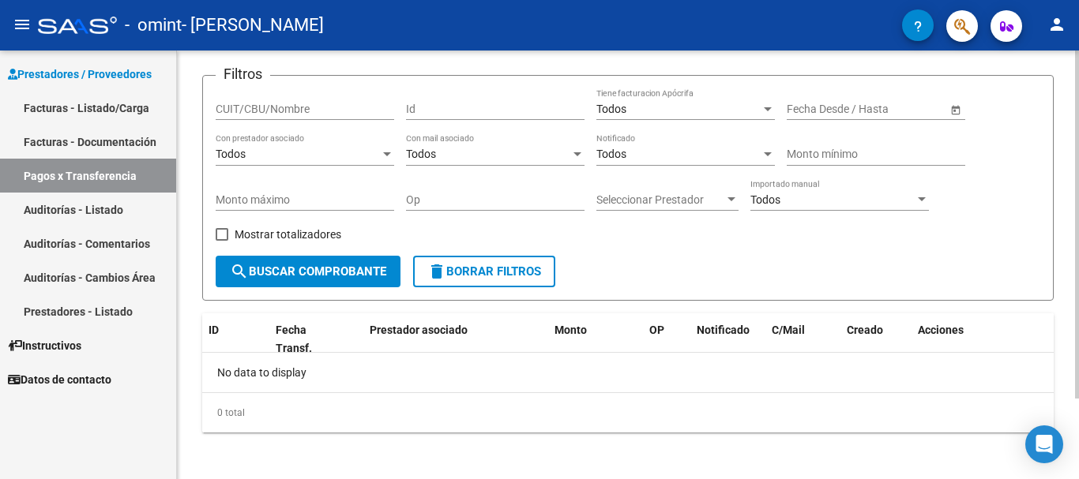
scroll to position [100, 0]
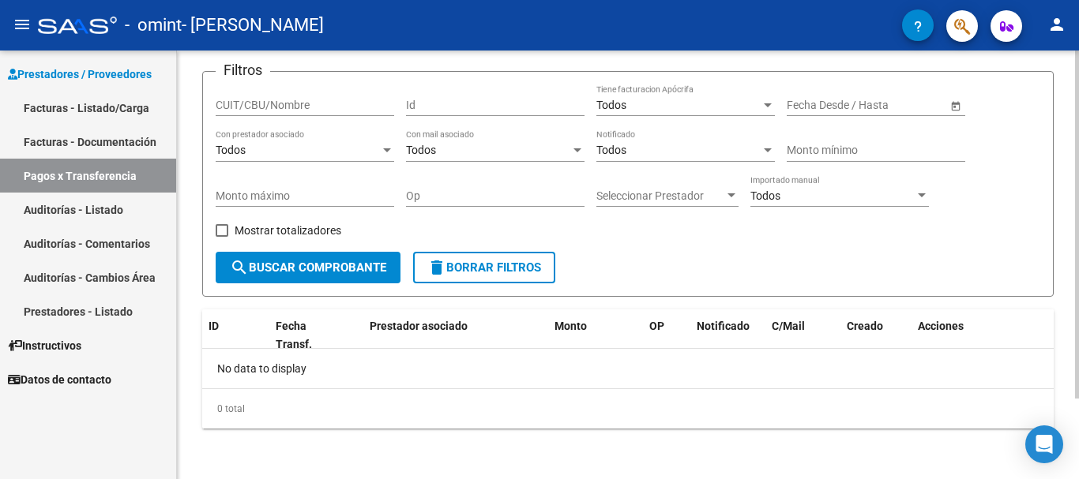
click at [233, 227] on label "Mostrar totalizadores" at bounding box center [279, 230] width 126 height 19
click at [222, 237] on input "Mostrar totalizadores" at bounding box center [221, 237] width 1 height 1
checkbox input "true"
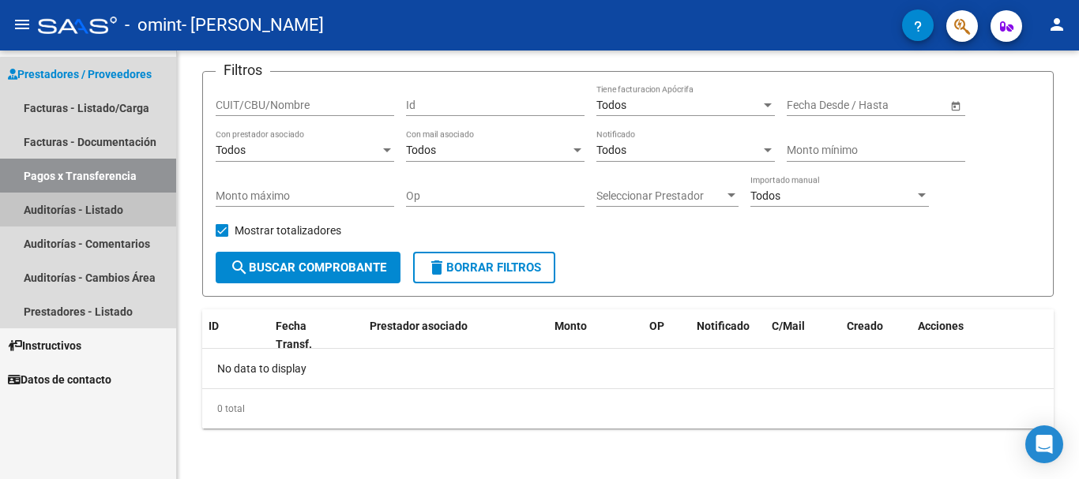
click at [132, 212] on link "Auditorías - Listado" at bounding box center [88, 210] width 176 height 34
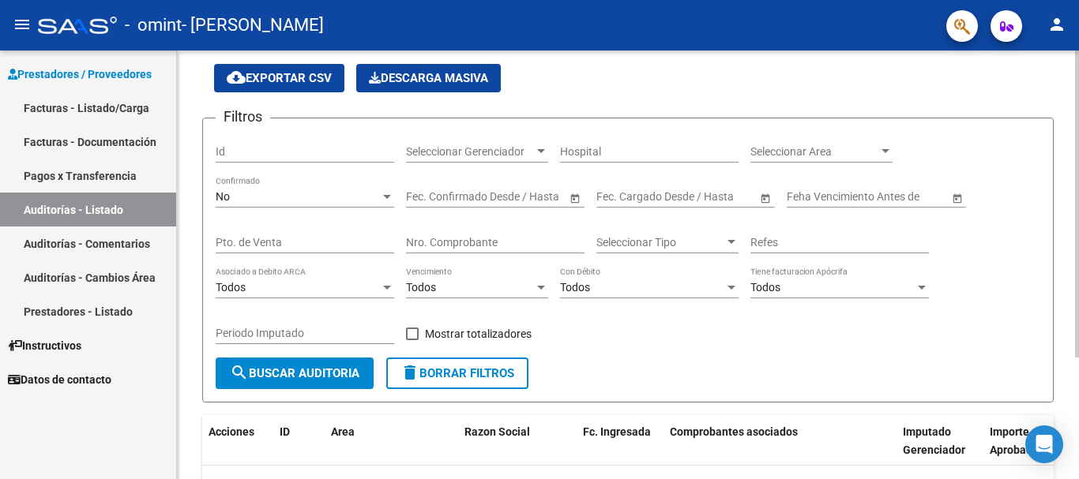
scroll to position [158, 0]
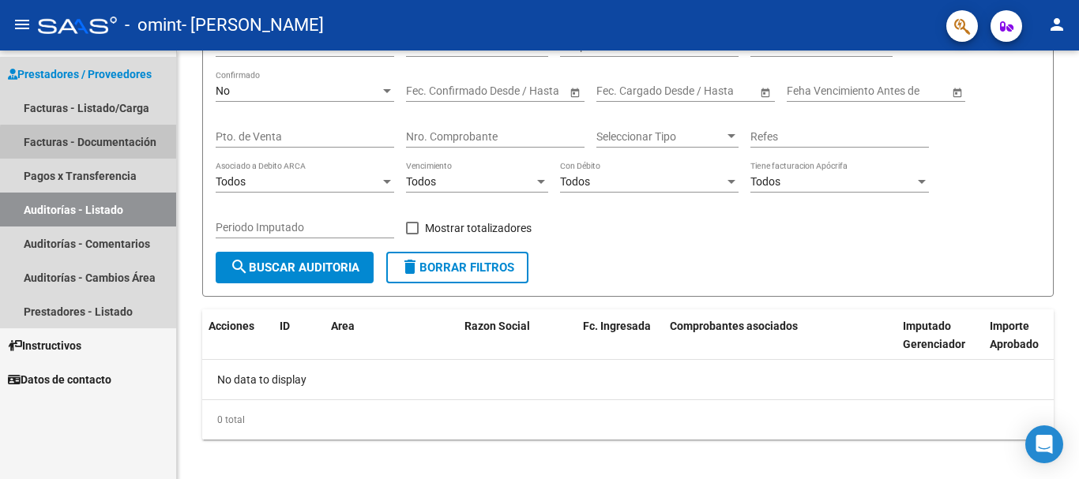
click at [138, 147] on link "Facturas - Documentación" at bounding box center [88, 142] width 176 height 34
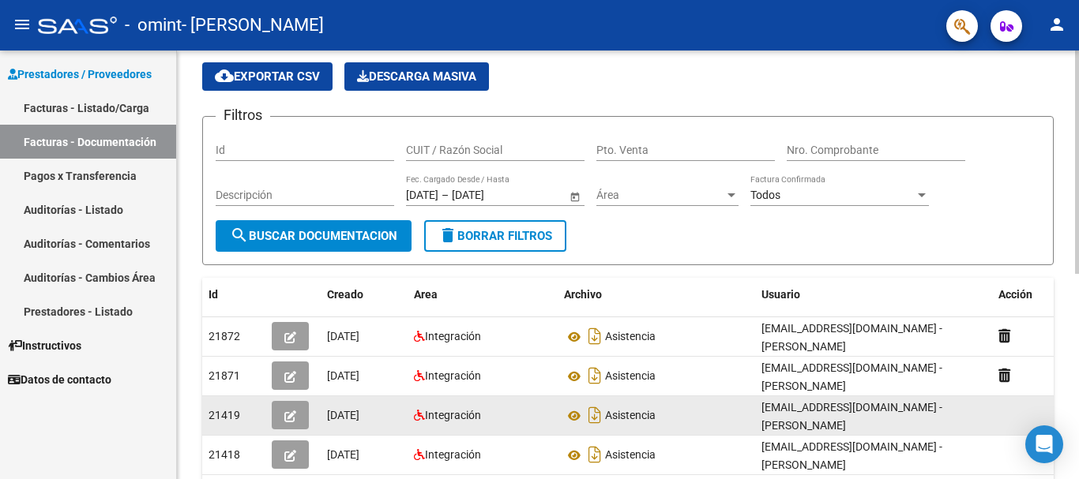
scroll to position [79, 0]
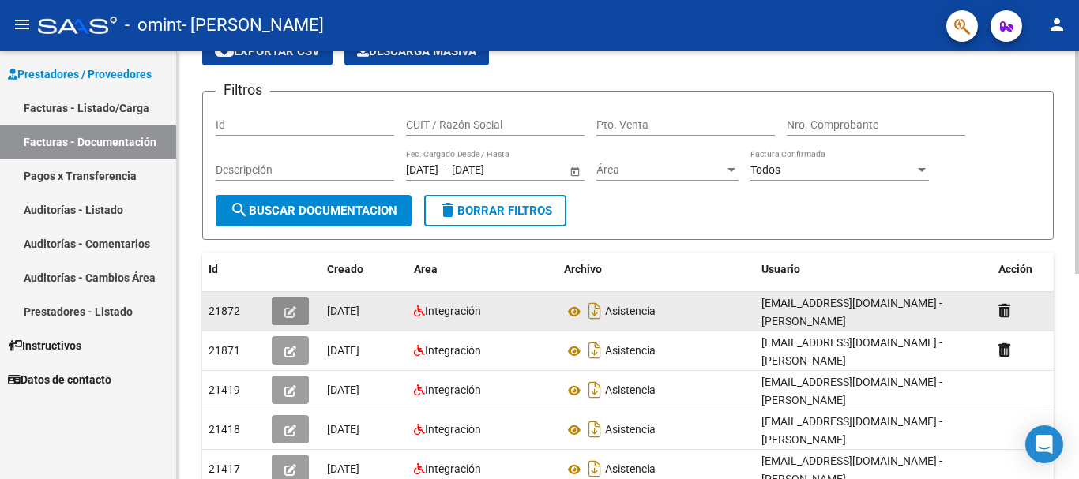
click at [290, 310] on icon "button" at bounding box center [290, 312] width 12 height 12
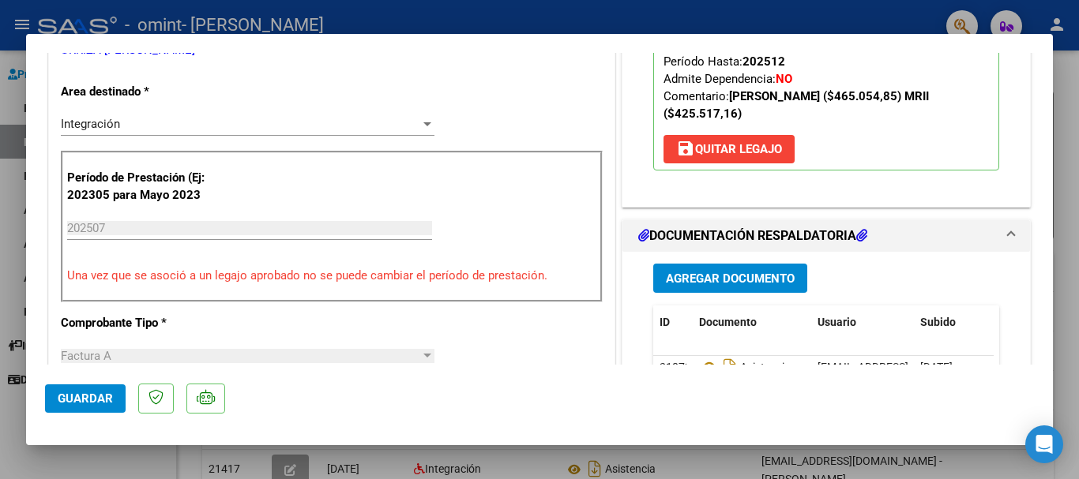
scroll to position [316, 0]
click at [107, 396] on span "Guardar" at bounding box center [85, 399] width 55 height 14
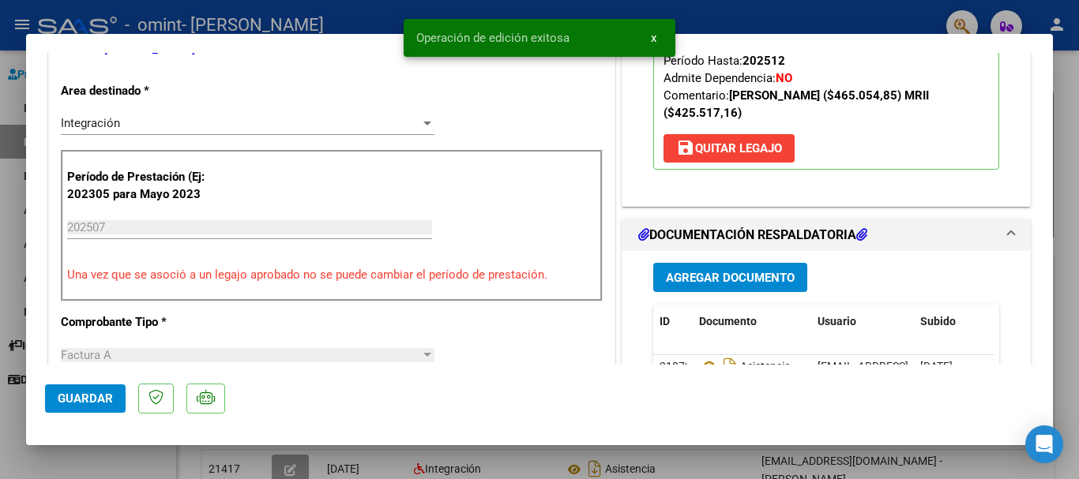
click at [160, 460] on div at bounding box center [539, 239] width 1079 height 479
type input "$ 0,00"
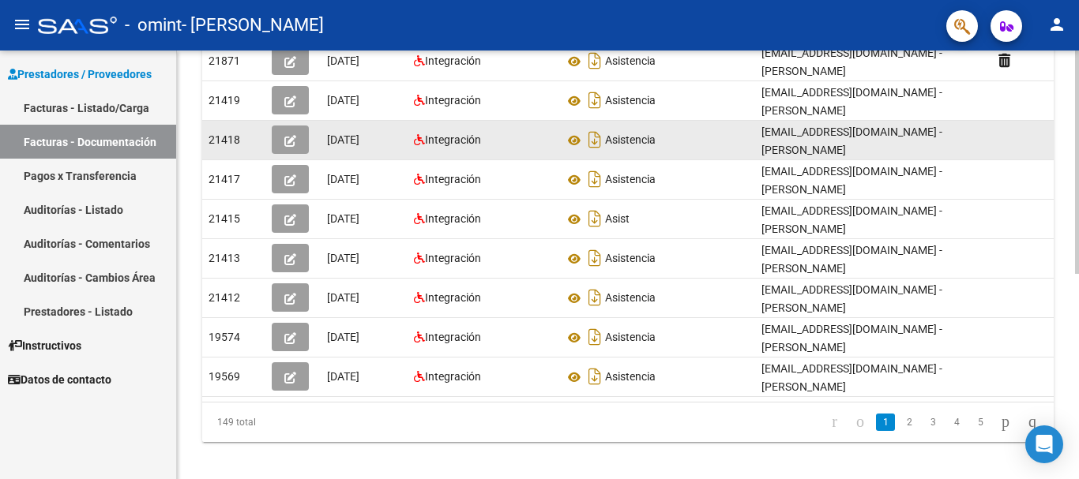
scroll to position [395, 0]
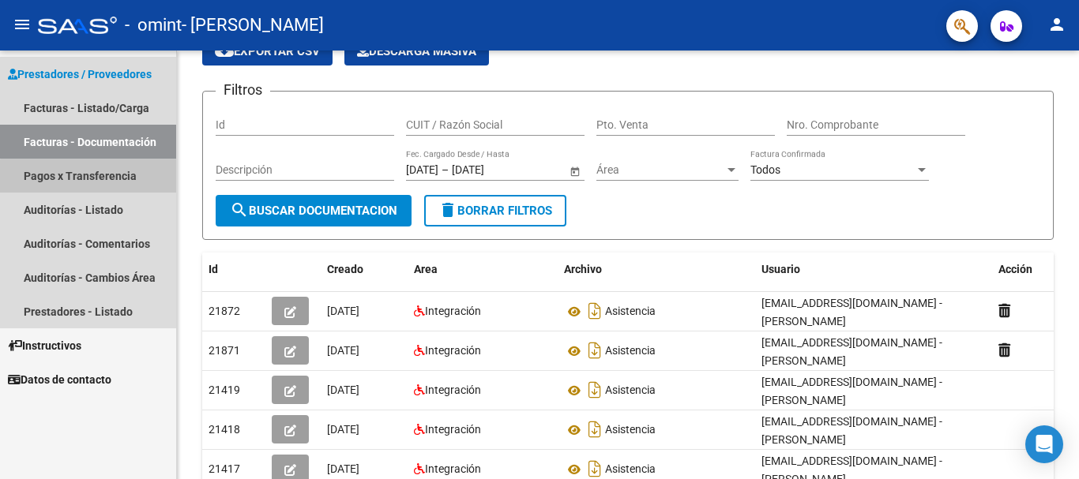
click at [115, 178] on link "Pagos x Transferencia" at bounding box center [88, 176] width 176 height 34
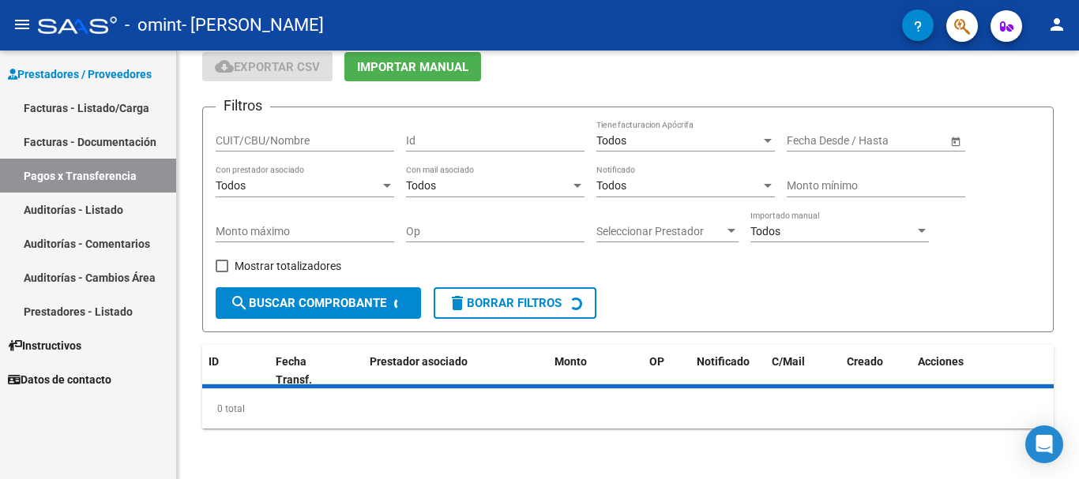
scroll to position [79, 0]
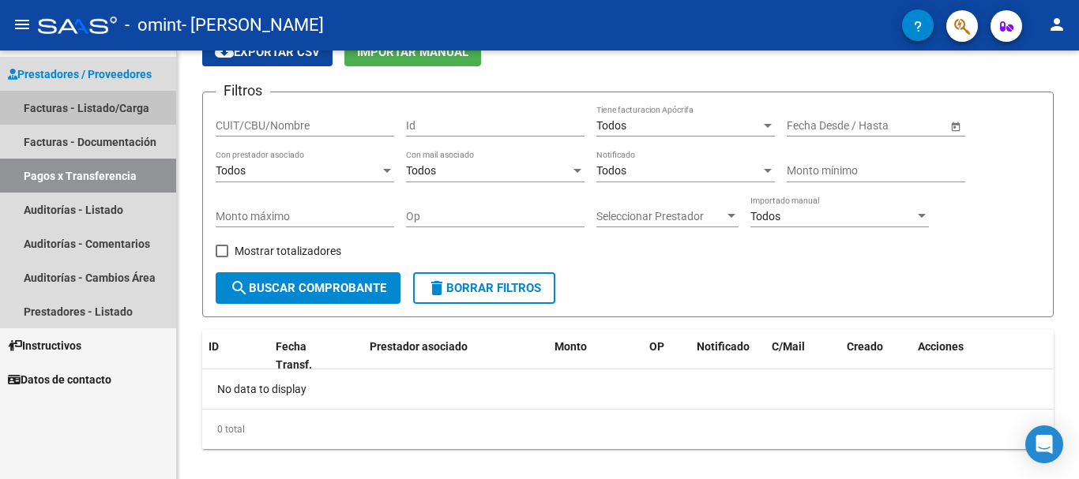
click at [97, 107] on link "Facturas - Listado/Carga" at bounding box center [88, 108] width 176 height 34
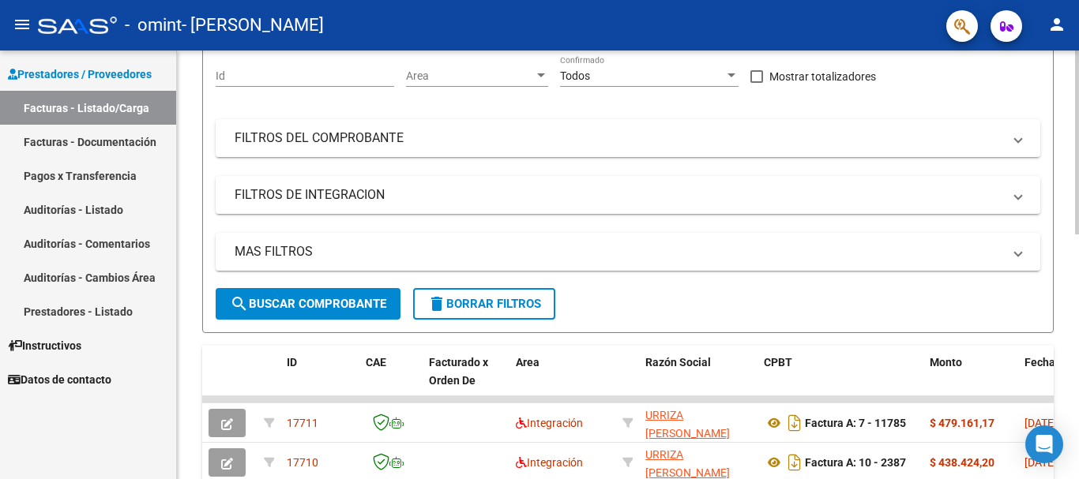
scroll to position [316, 0]
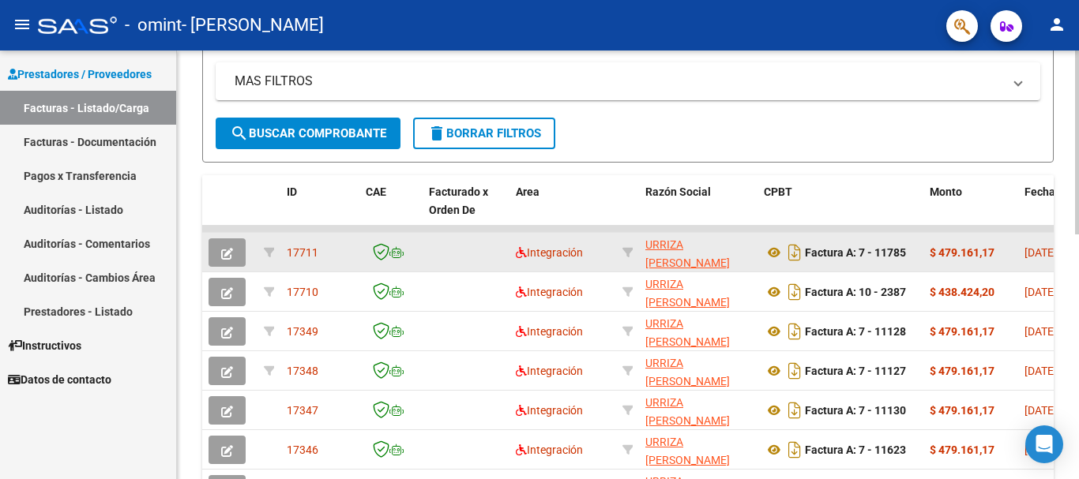
click at [228, 248] on icon "button" at bounding box center [227, 254] width 12 height 12
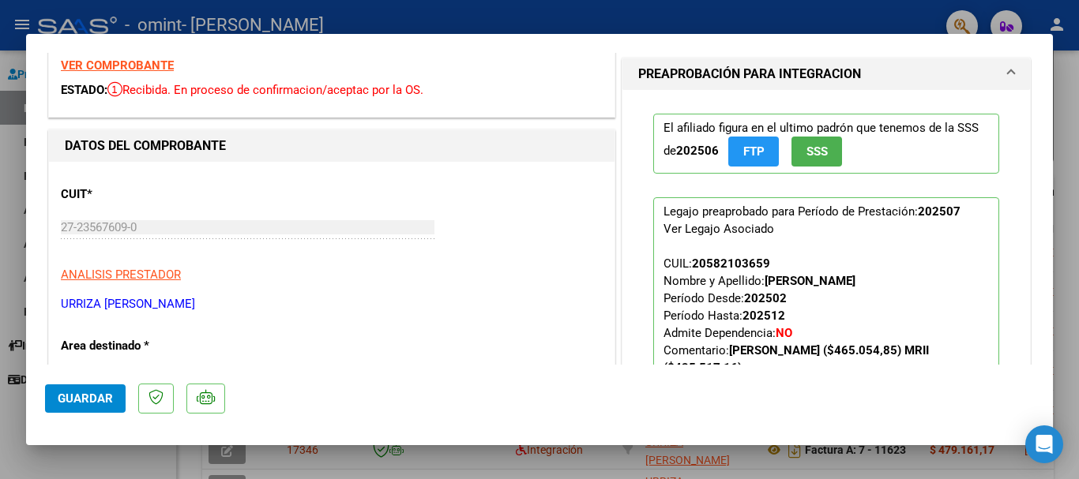
scroll to position [0, 0]
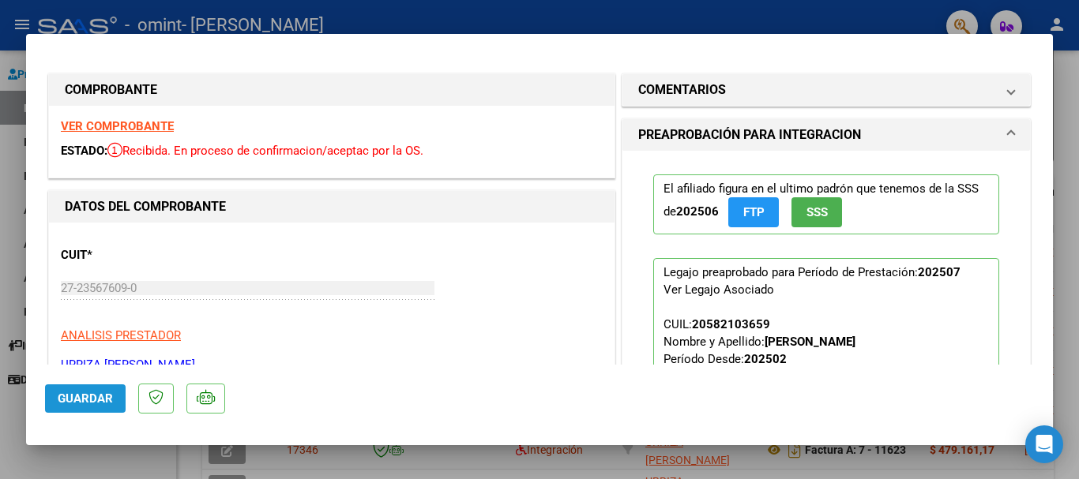
click at [81, 396] on span "Guardar" at bounding box center [85, 399] width 55 height 14
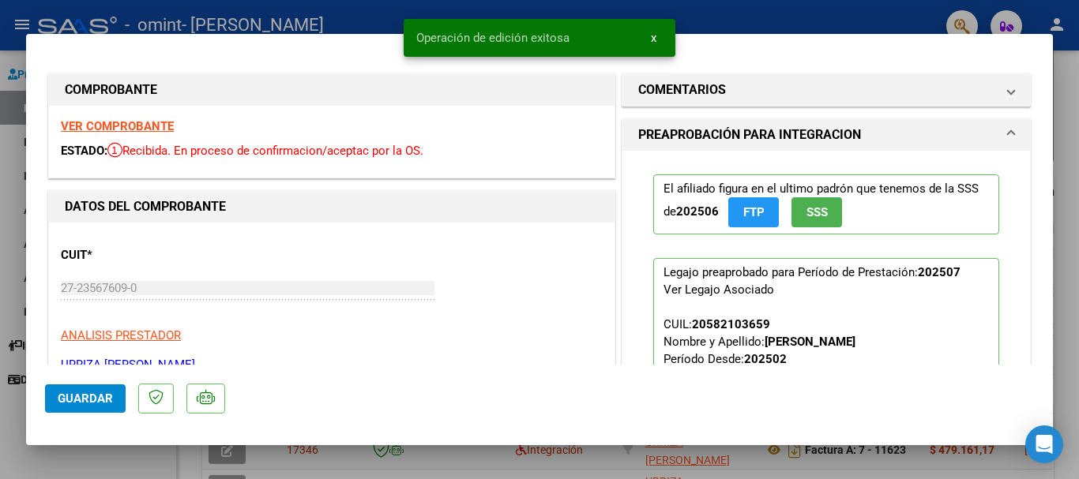
click at [103, 449] on div at bounding box center [539, 239] width 1079 height 479
type input "$ 0,00"
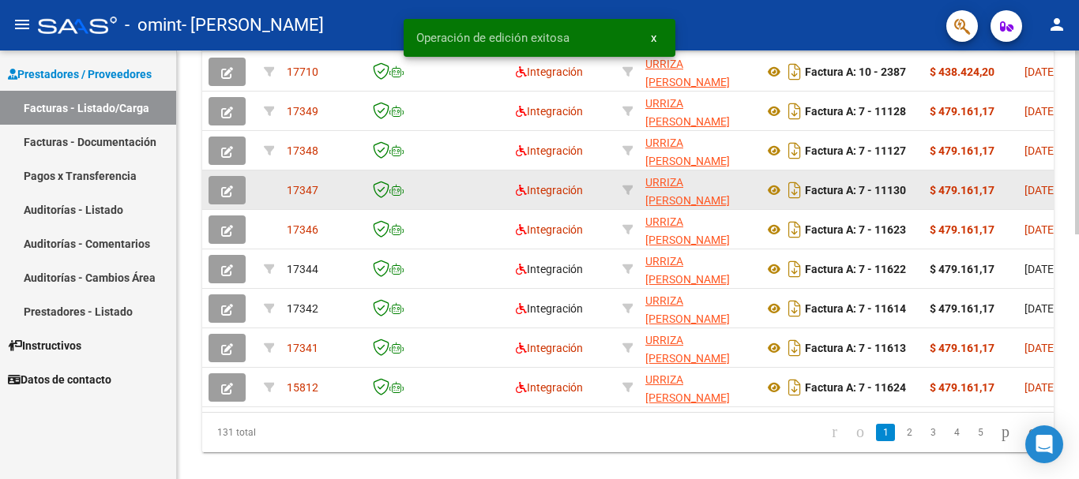
scroll to position [553, 0]
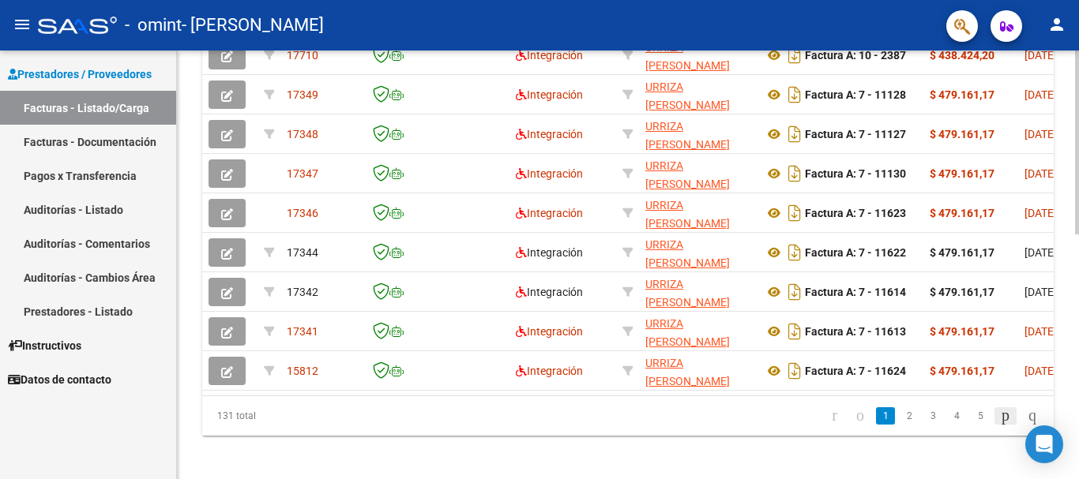
click at [999, 425] on icon "go to next page" at bounding box center [1005, 415] width 13 height 19
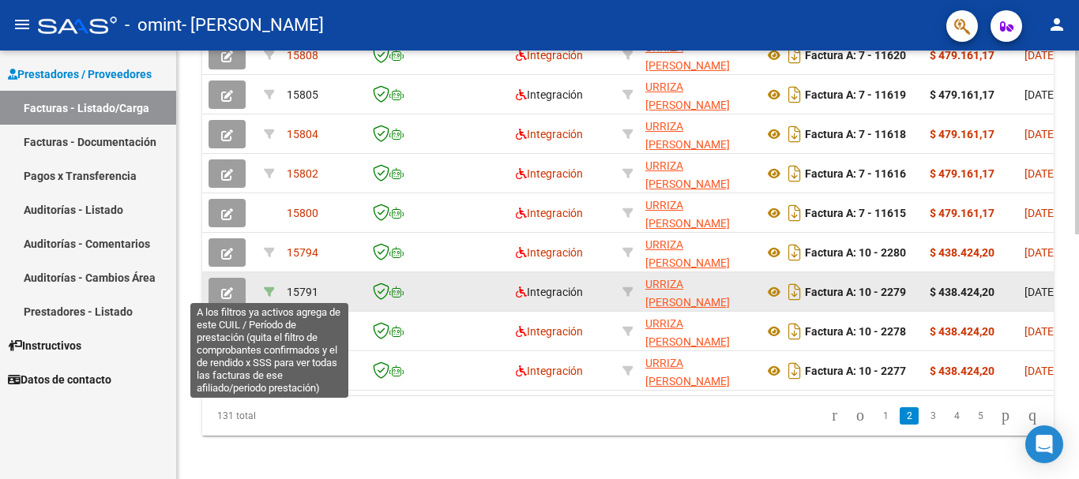
click at [272, 290] on icon at bounding box center [269, 292] width 11 height 11
type input "202507"
type input "20566378990"
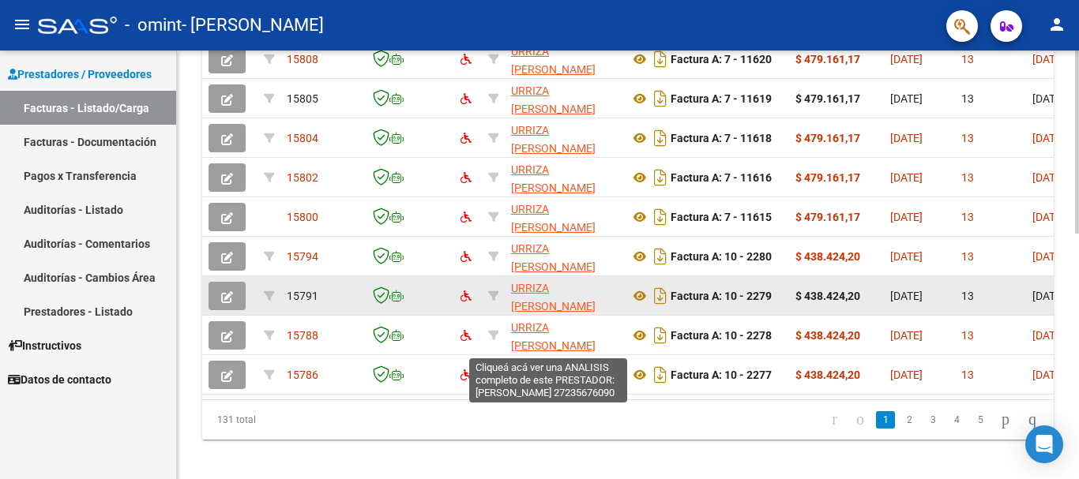
scroll to position [257, 0]
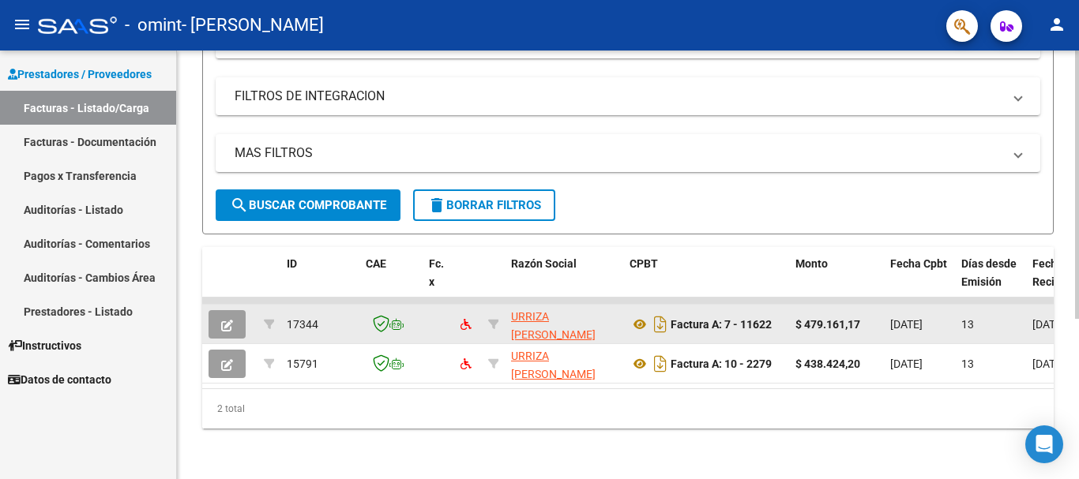
click at [232, 320] on icon "button" at bounding box center [227, 326] width 12 height 12
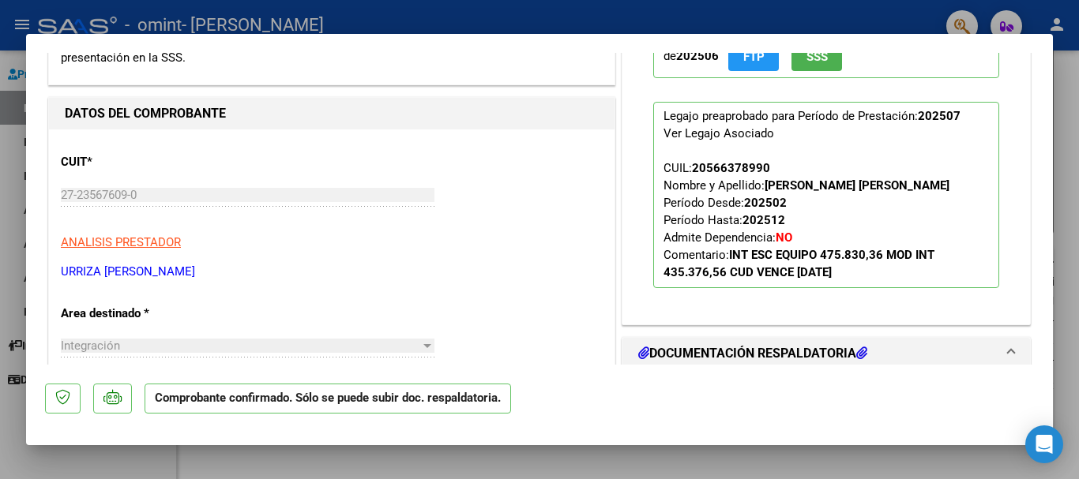
scroll to position [316, 0]
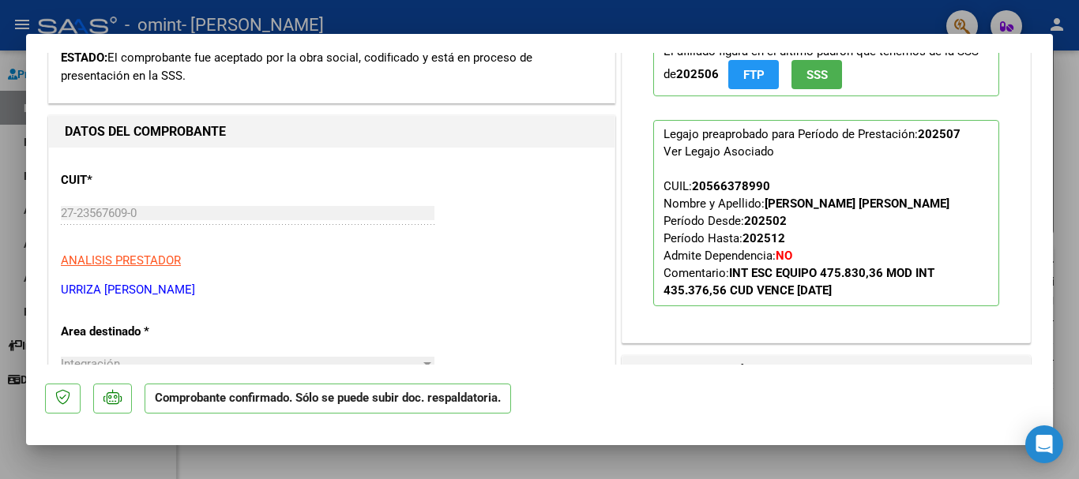
click at [322, 442] on mat-dialog-container "Cargada para enviar SSS Tipo de Archivo: DS Importe Solicitado: $ 479.161,17 Pr…" at bounding box center [539, 239] width 1027 height 411
click at [1059, 98] on div at bounding box center [539, 239] width 1079 height 479
type input "$ 0,00"
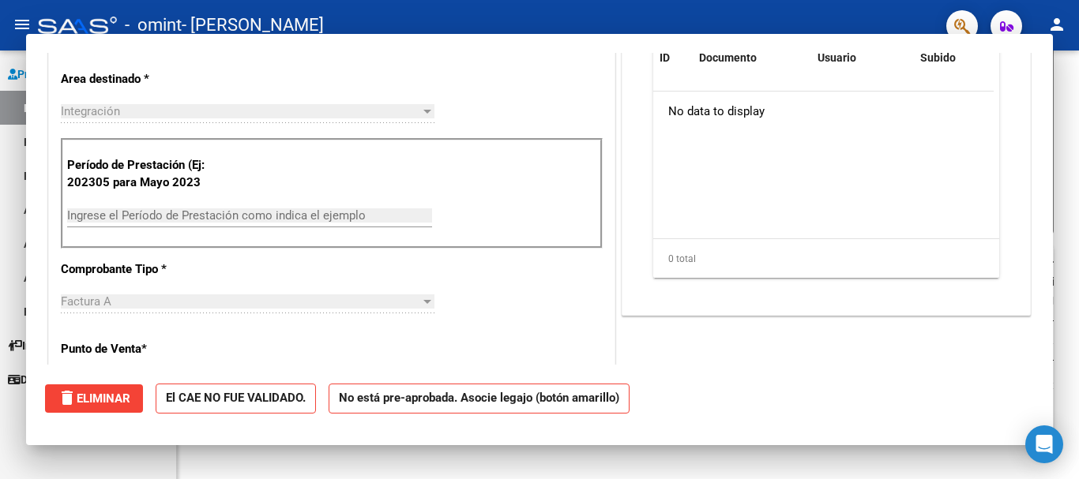
scroll to position [0, 0]
